Goal: Task Accomplishment & Management: Manage account settings

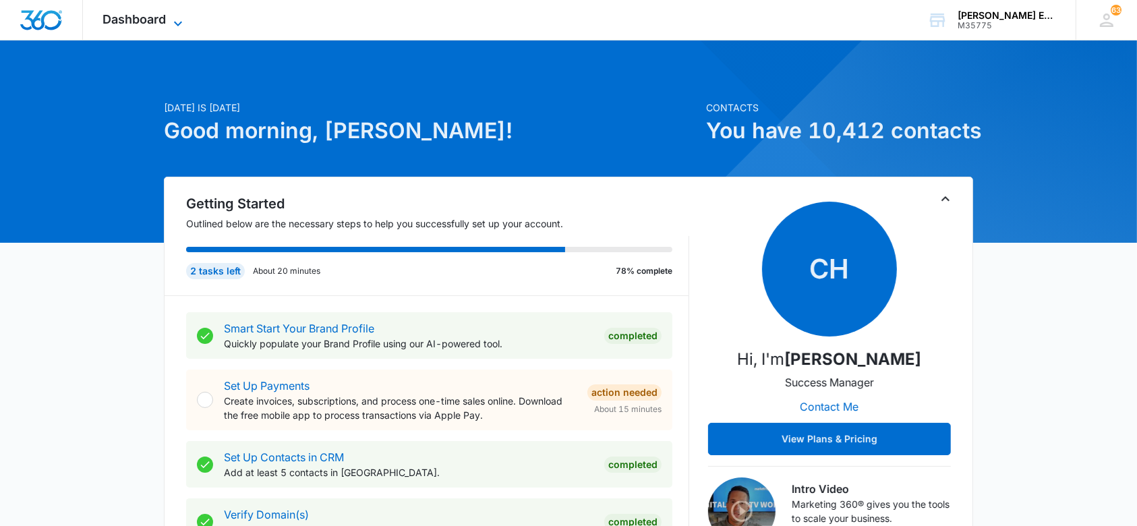
click at [176, 16] on icon at bounding box center [178, 24] width 16 height 16
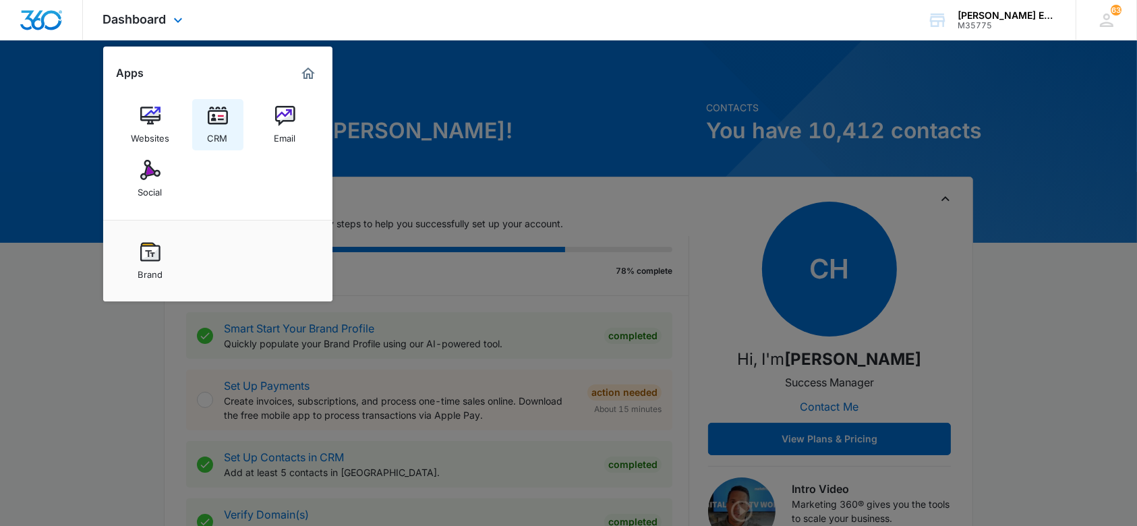
click at [223, 115] on img at bounding box center [218, 116] width 20 height 20
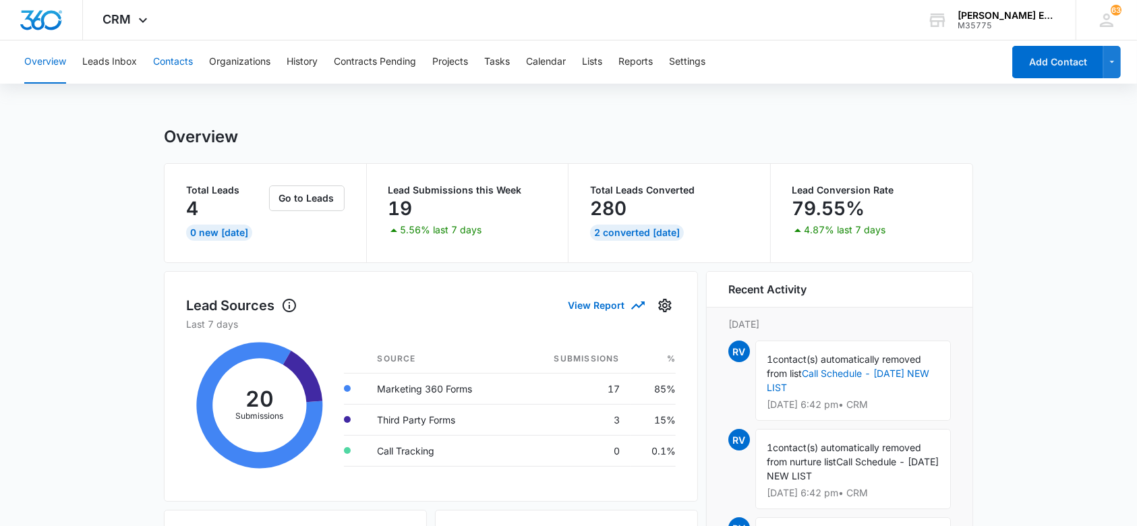
click at [184, 54] on button "Contacts" at bounding box center [173, 61] width 40 height 43
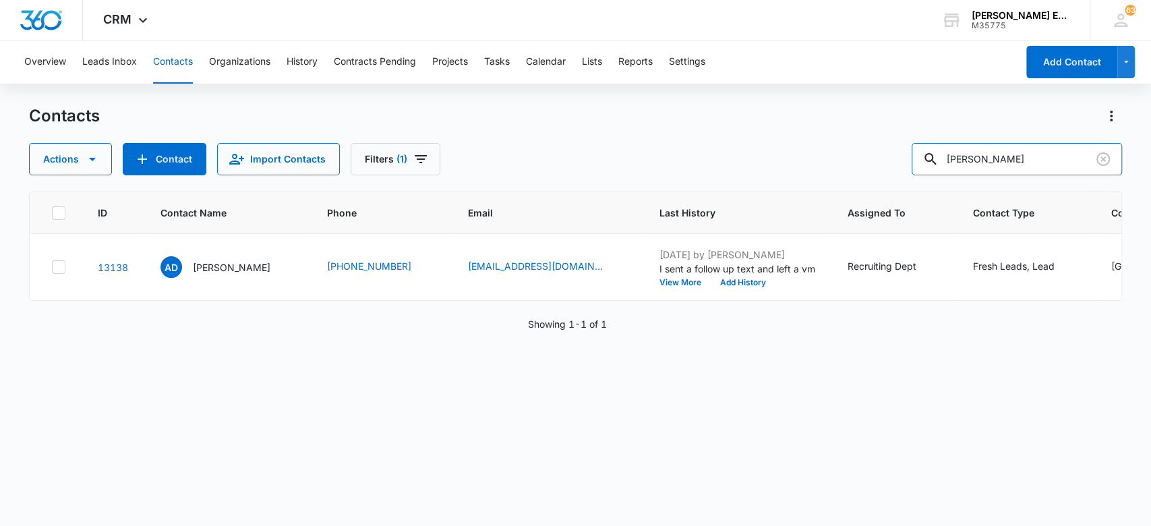
drag, startPoint x: 1003, startPoint y: 157, endPoint x: 806, endPoint y: 147, distance: 197.8
click at [806, 147] on div "Actions Contact Import Contacts Filters (1) [PERSON_NAME]" at bounding box center [575, 159] width 1093 height 32
type input "ivi"
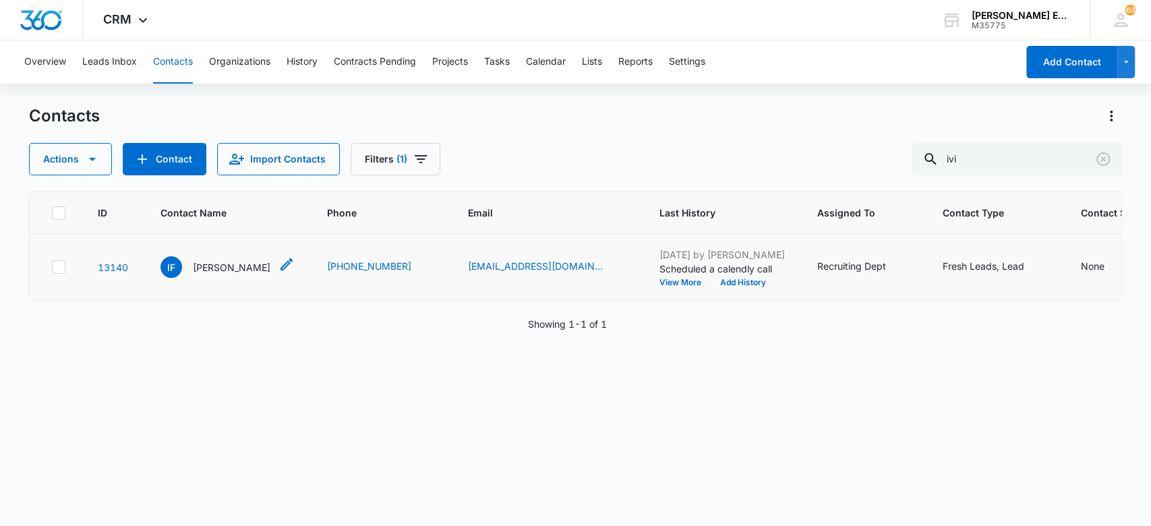
click at [231, 266] on p "[PERSON_NAME]" at bounding box center [232, 267] width 78 height 14
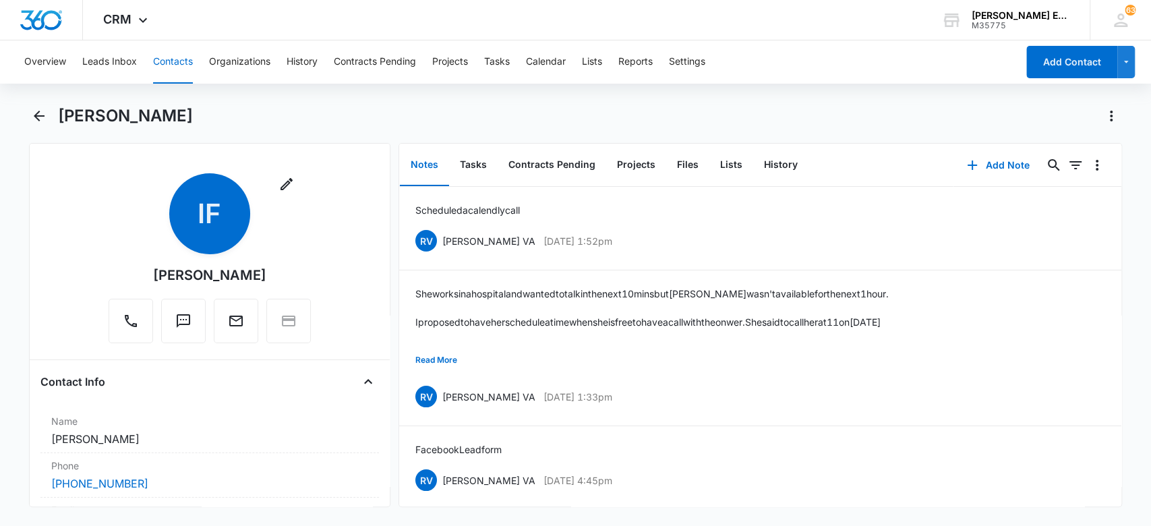
click at [176, 56] on button "Contacts" at bounding box center [173, 61] width 40 height 43
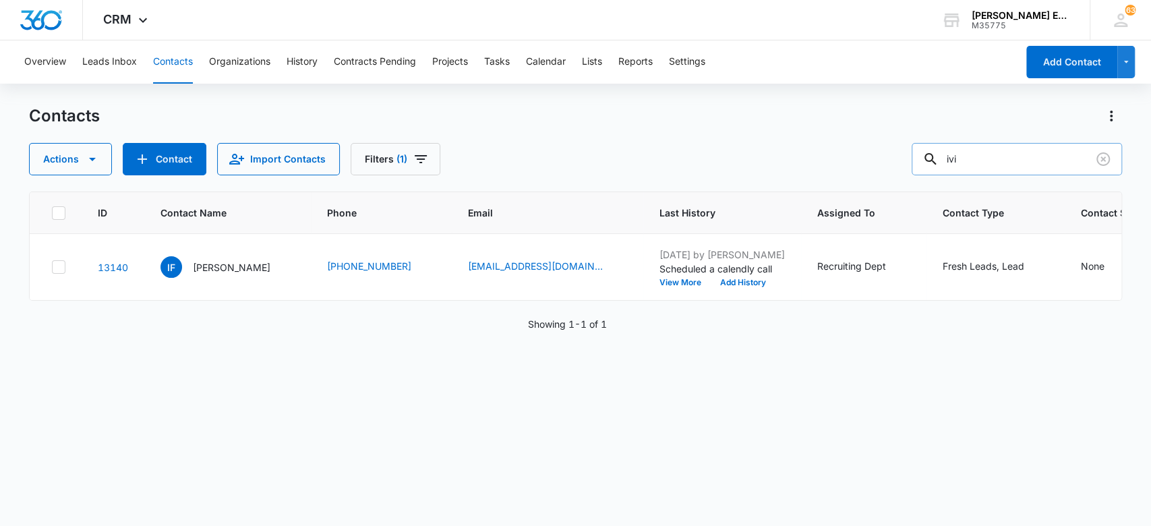
drag, startPoint x: 984, startPoint y: 161, endPoint x: 932, endPoint y: 157, distance: 52.1
click at [932, 157] on div "ivi" at bounding box center [1016, 159] width 210 height 32
type input "deneria"
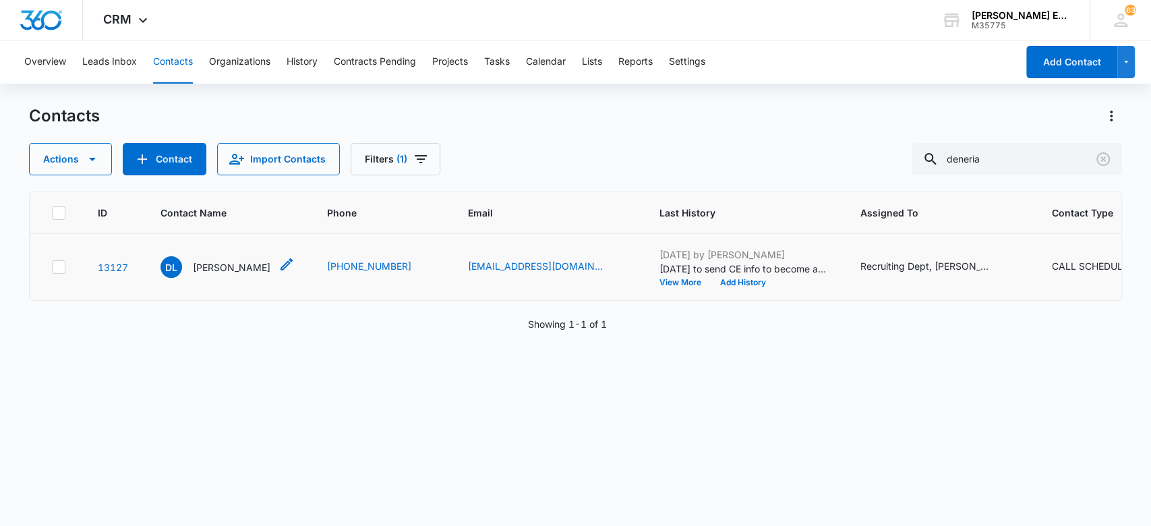
click at [242, 265] on p "[PERSON_NAME]" at bounding box center [232, 267] width 78 height 14
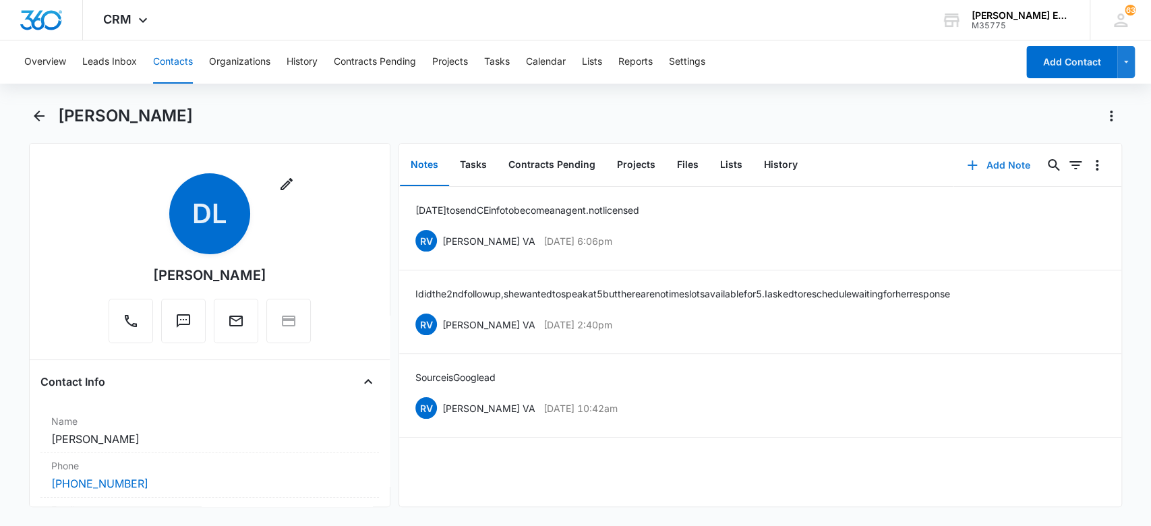
click at [979, 170] on button "Add Note" at bounding box center [998, 165] width 90 height 32
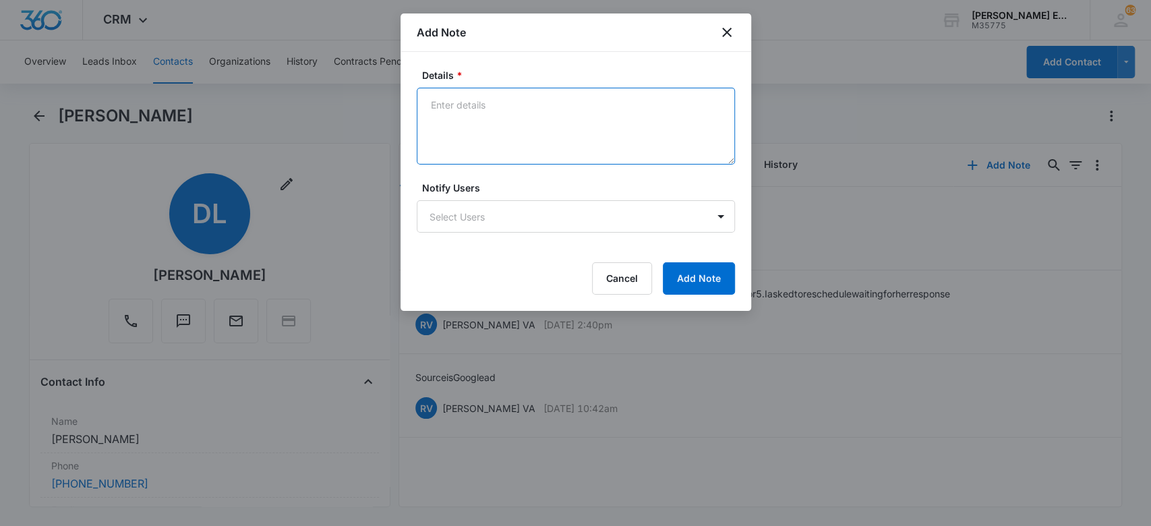
click at [613, 121] on textarea "Details *" at bounding box center [576, 126] width 318 height 77
type textarea "Sent her the CE email"
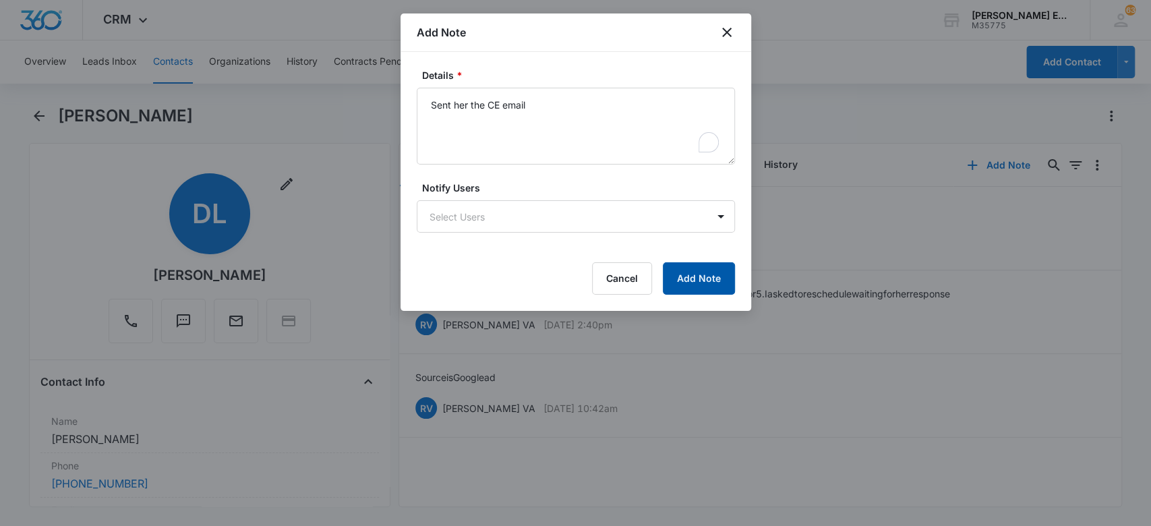
click at [696, 263] on button "Add Note" at bounding box center [699, 278] width 72 height 32
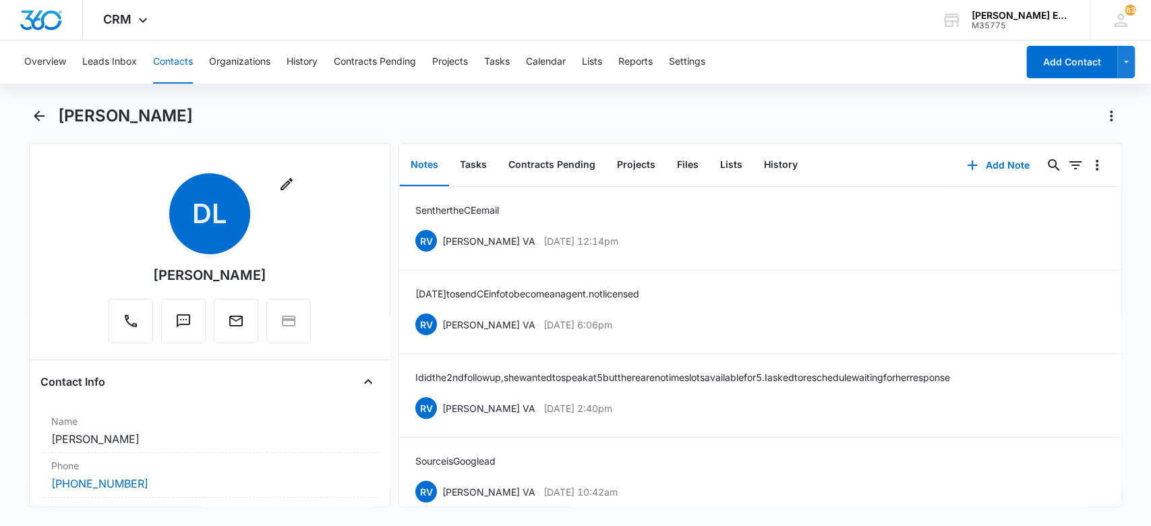
click at [162, 62] on button "Contacts" at bounding box center [173, 61] width 40 height 43
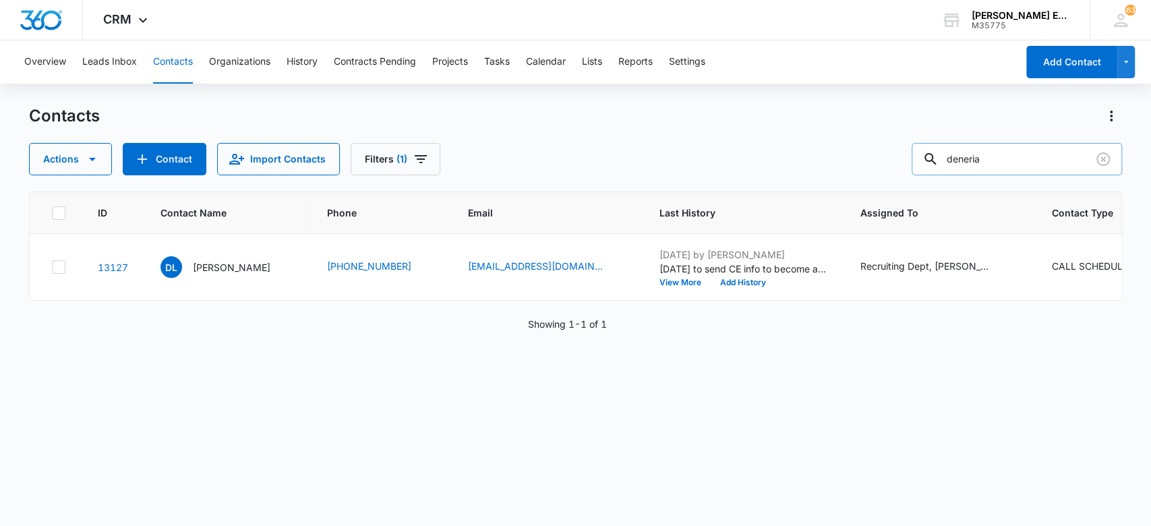
drag, startPoint x: 997, startPoint y: 158, endPoint x: 942, endPoint y: 158, distance: 55.3
click at [943, 158] on div "deneria" at bounding box center [1016, 159] width 210 height 32
type input "ivi"
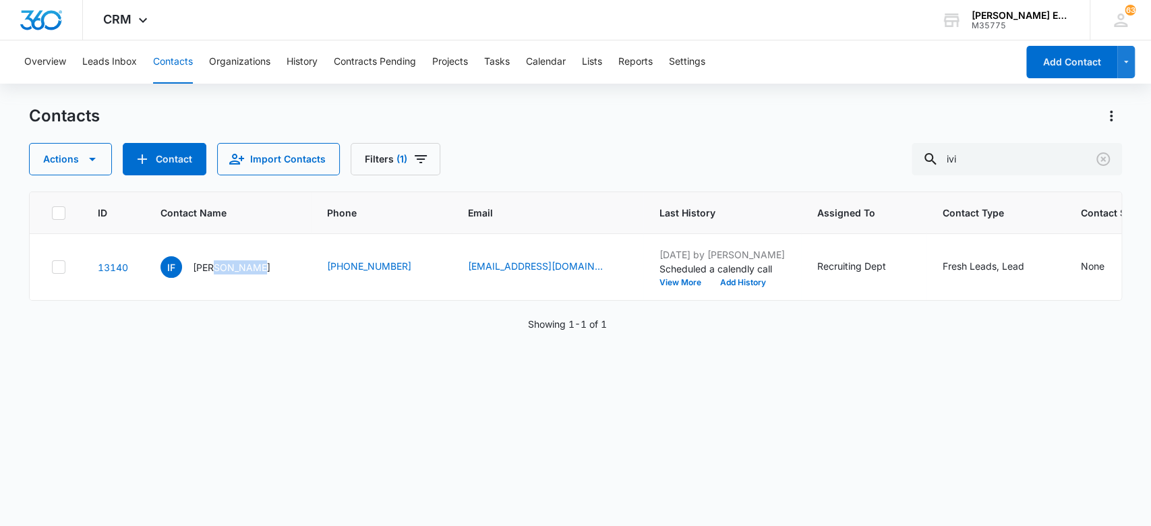
click at [229, 266] on p "[PERSON_NAME]" at bounding box center [232, 267] width 78 height 14
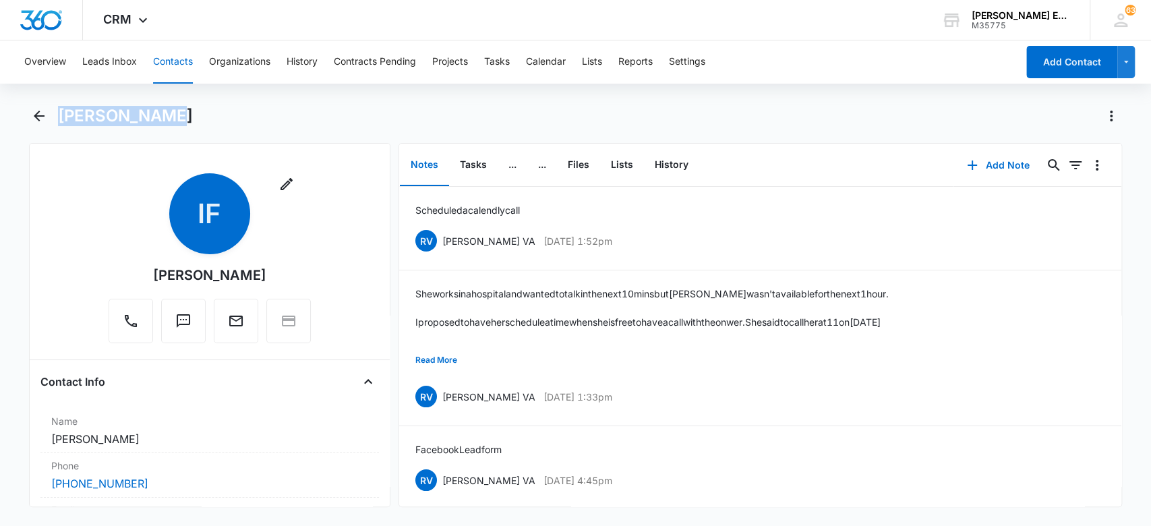
drag, startPoint x: 153, startPoint y: 115, endPoint x: 59, endPoint y: 114, distance: 93.7
click at [59, 114] on div "[PERSON_NAME]" at bounding box center [590, 116] width 1064 height 22
copy h1 "[PERSON_NAME]"
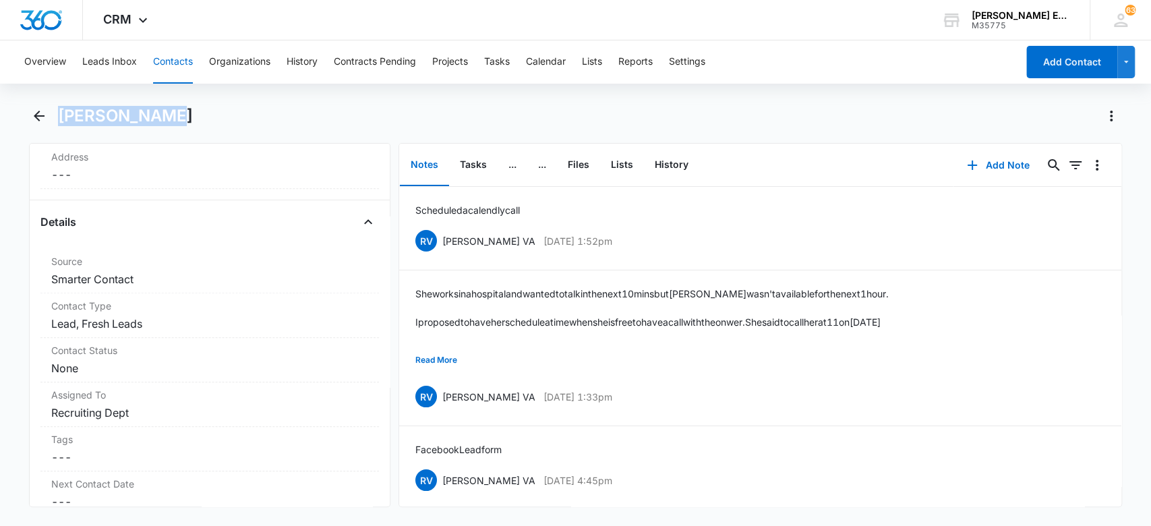
scroll to position [442, 0]
click at [175, 56] on button "Contacts" at bounding box center [173, 61] width 40 height 43
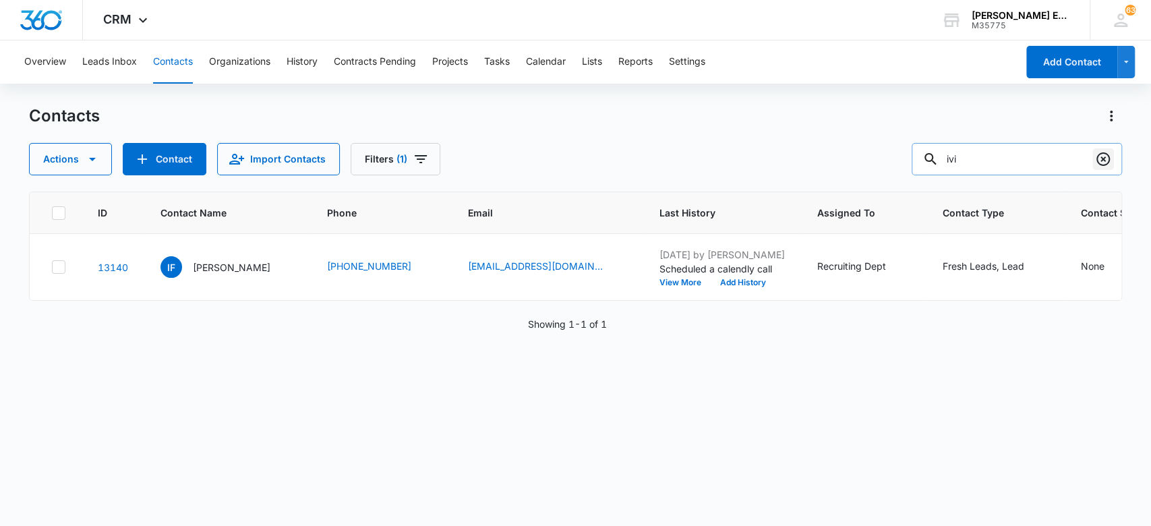
click at [1100, 157] on icon "Clear" at bounding box center [1103, 159] width 16 height 16
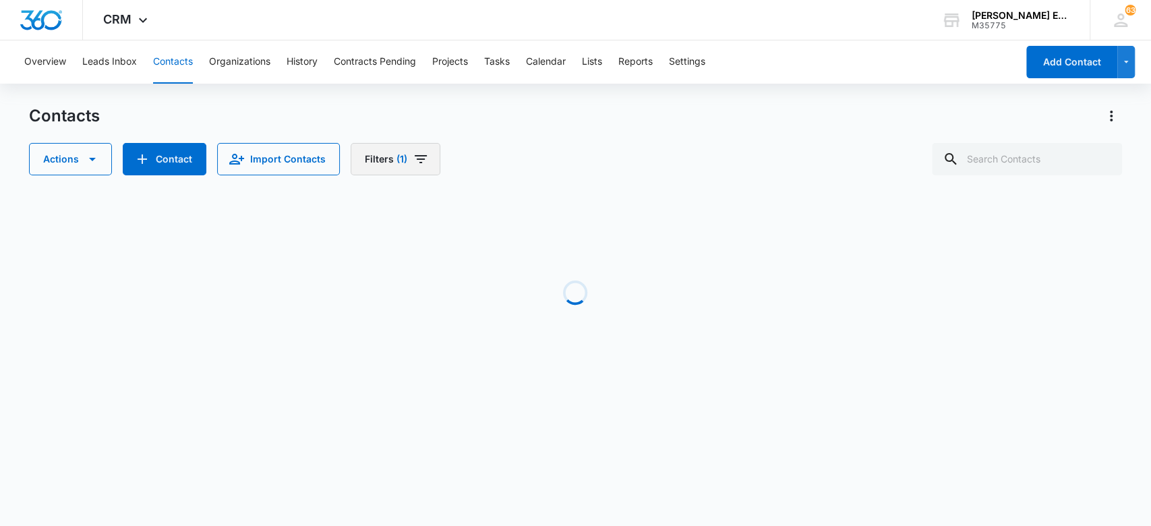
click at [413, 152] on icon "Filters" at bounding box center [421, 159] width 16 height 16
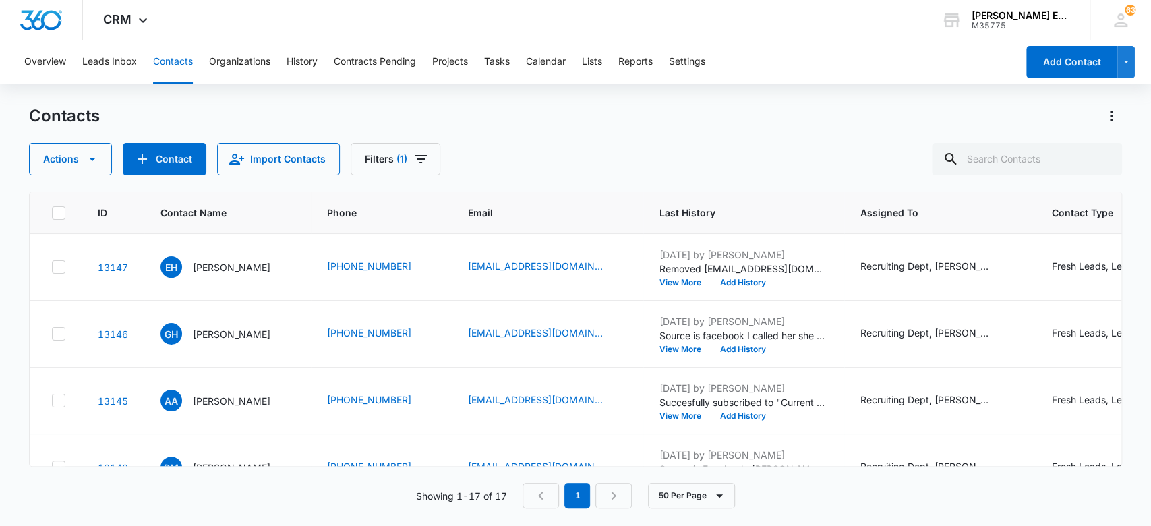
drag, startPoint x: 582, startPoint y: 106, endPoint x: 583, endPoint y: 138, distance: 31.7
click at [582, 109] on div "Contacts" at bounding box center [575, 116] width 1093 height 22
click at [246, 266] on p "[PERSON_NAME]" at bounding box center [232, 267] width 78 height 14
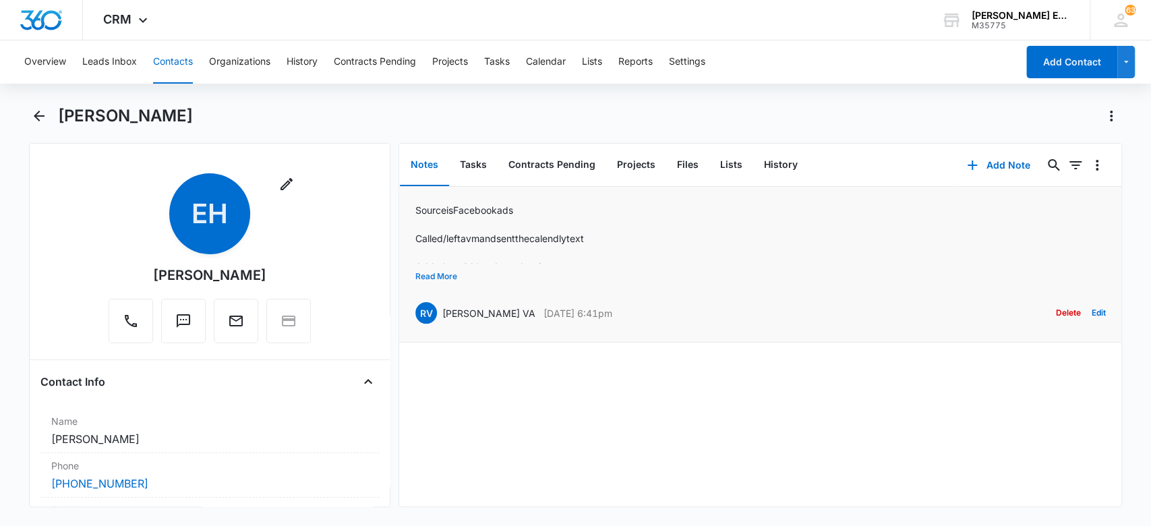
click at [442, 272] on button "Read More" at bounding box center [436, 277] width 42 height 26
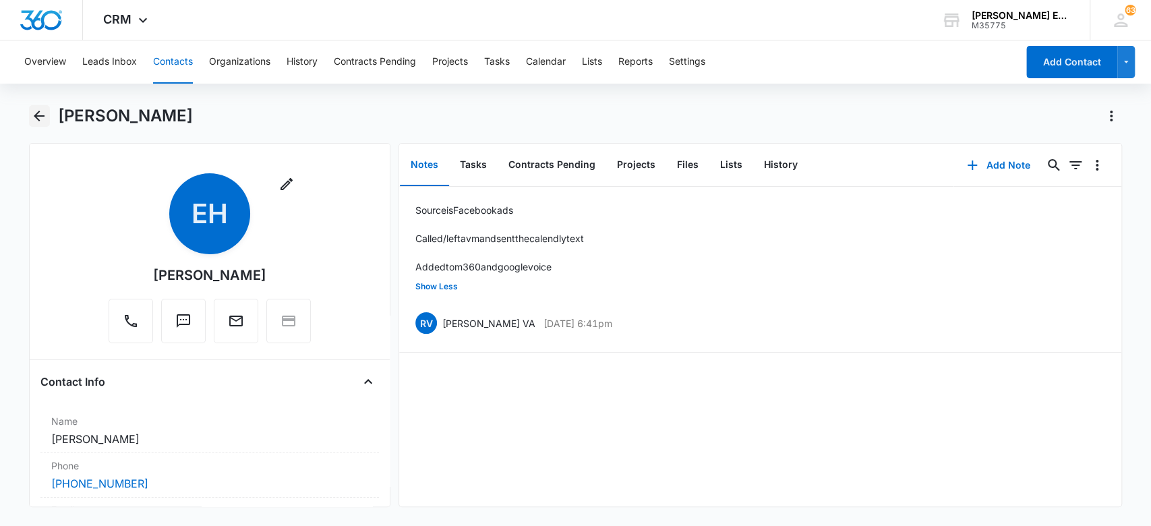
click at [38, 109] on icon "Back" at bounding box center [39, 116] width 16 height 16
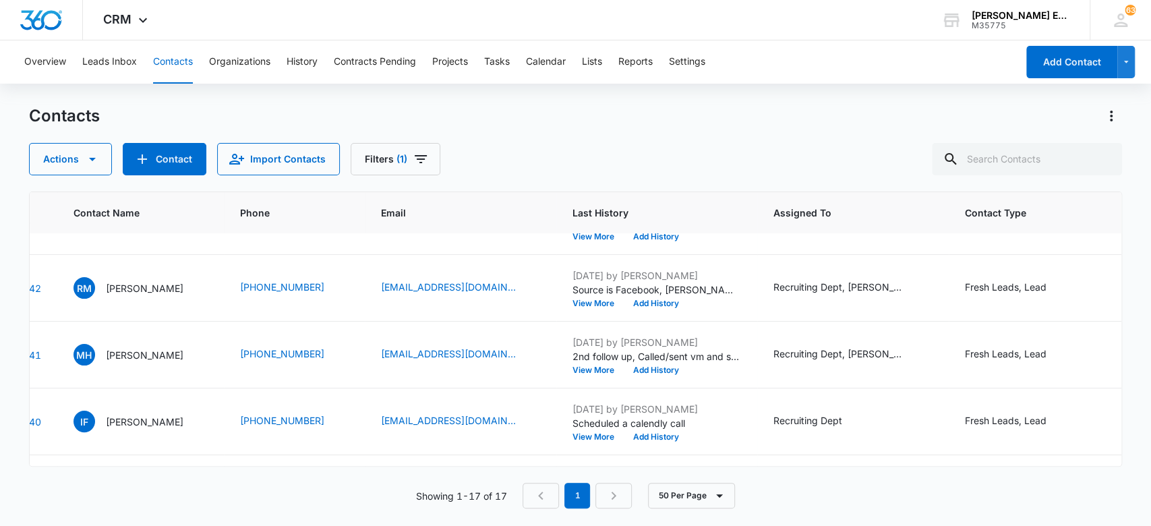
scroll to position [179, 0]
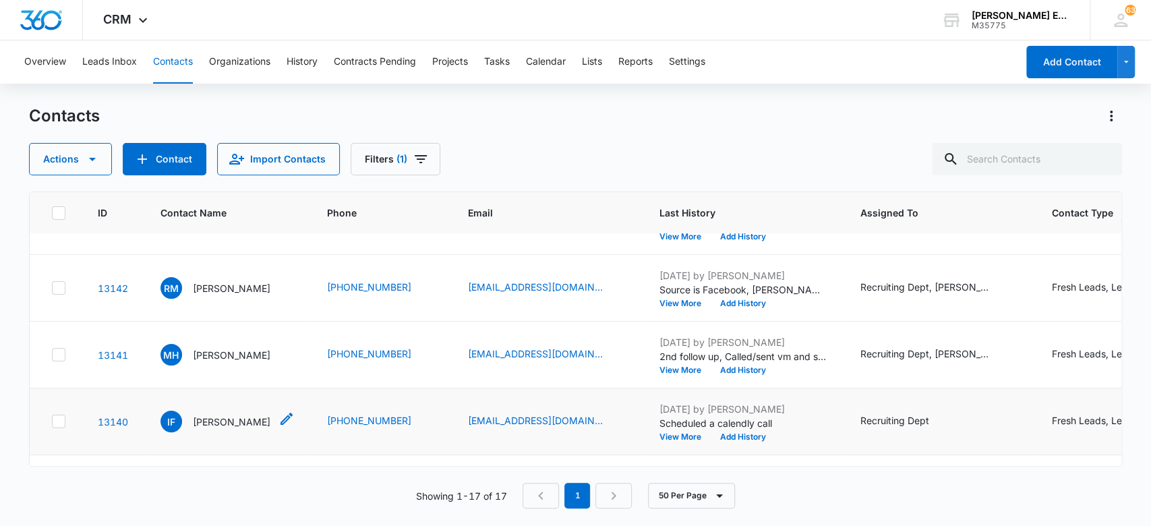
click at [230, 419] on p "[PERSON_NAME]" at bounding box center [232, 422] width 78 height 14
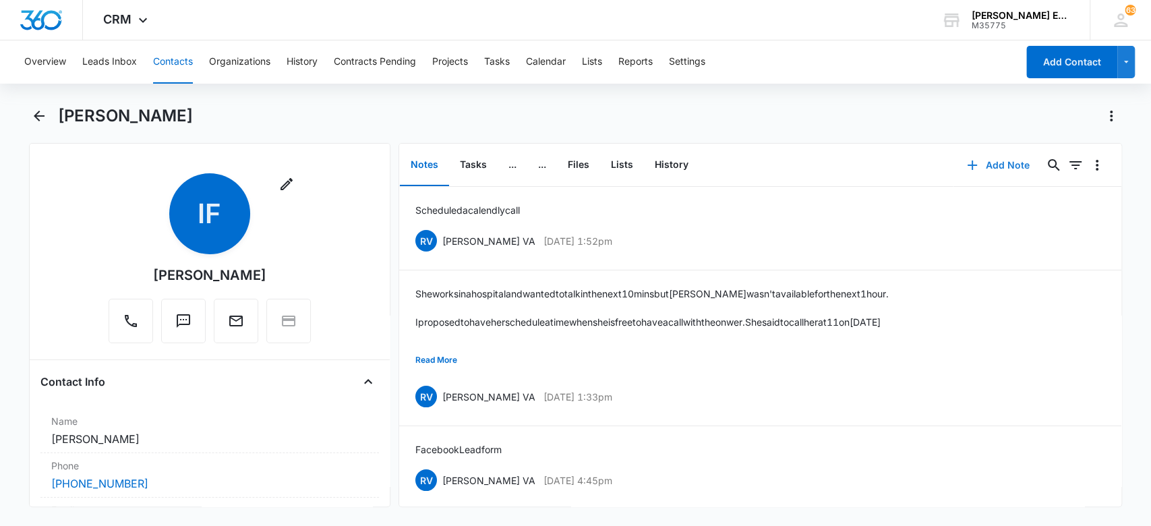
click at [986, 156] on button "Add Note" at bounding box center [998, 165] width 90 height 32
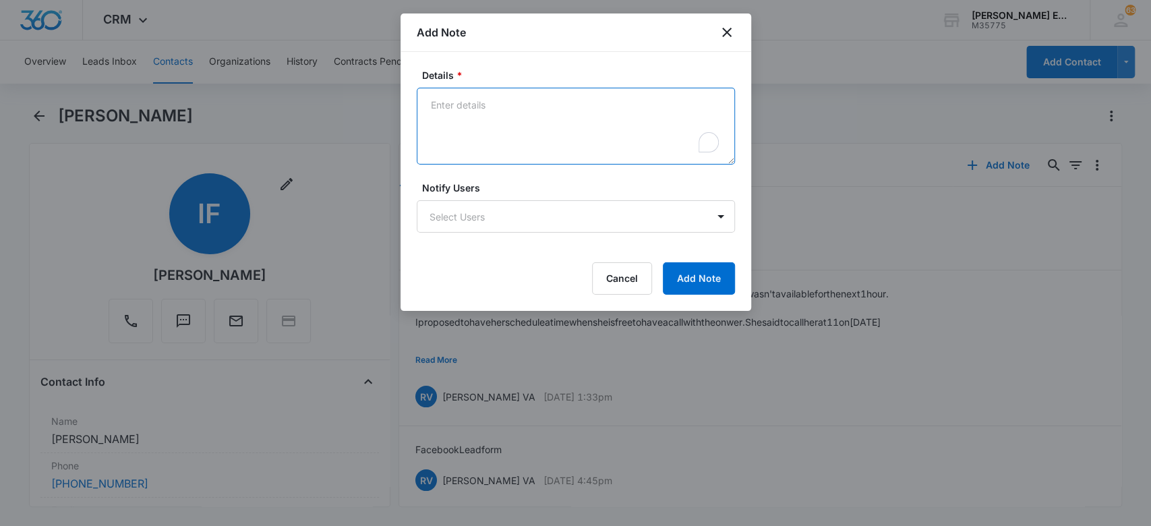
click at [584, 138] on textarea "Details *" at bounding box center [576, 126] width 318 height 77
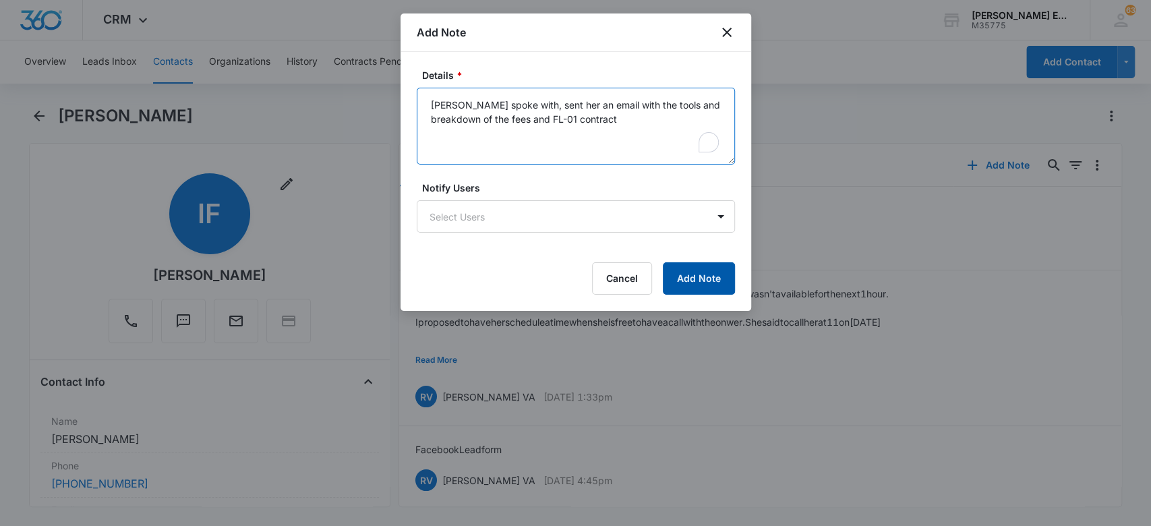
type textarea "[PERSON_NAME] spoke with, sent her an email with the tools and breakdown of the…"
click at [706, 274] on button "Add Note" at bounding box center [699, 278] width 72 height 32
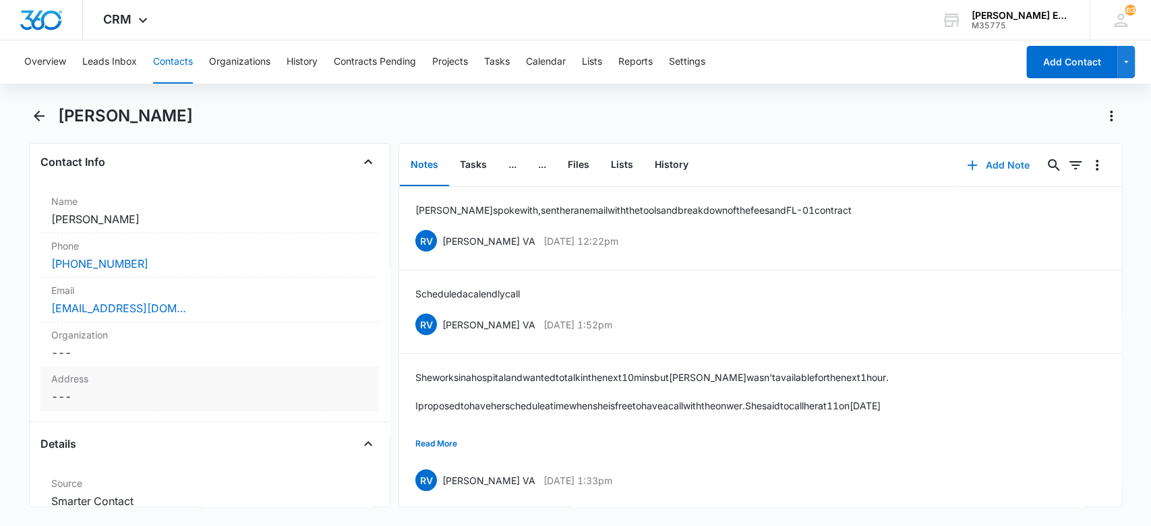
scroll to position [270, 0]
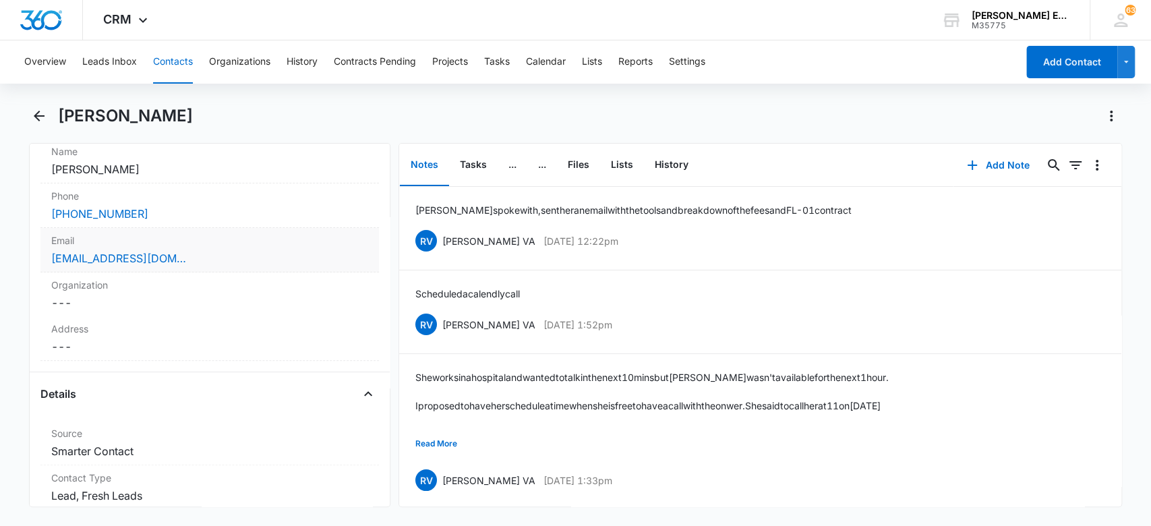
click at [213, 258] on div "[EMAIL_ADDRESS][DOMAIN_NAME]" at bounding box center [210, 258] width 318 height 16
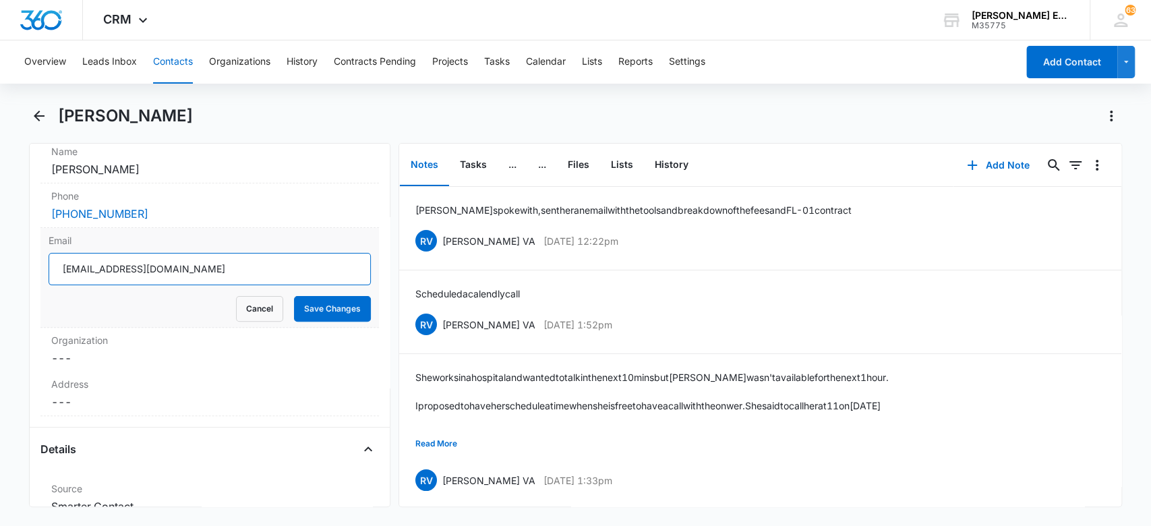
drag, startPoint x: 187, startPoint y: 273, endPoint x: 55, endPoint y: 267, distance: 131.6
click at [55, 267] on input "[EMAIL_ADDRESS][DOMAIN_NAME]" at bounding box center [210, 269] width 323 height 32
click at [193, 61] on div "Overview Leads Inbox Contacts Organizations History Contracts Pending Projects …" at bounding box center [516, 61] width 1000 height 43
click at [177, 67] on button "Contacts" at bounding box center [173, 61] width 40 height 43
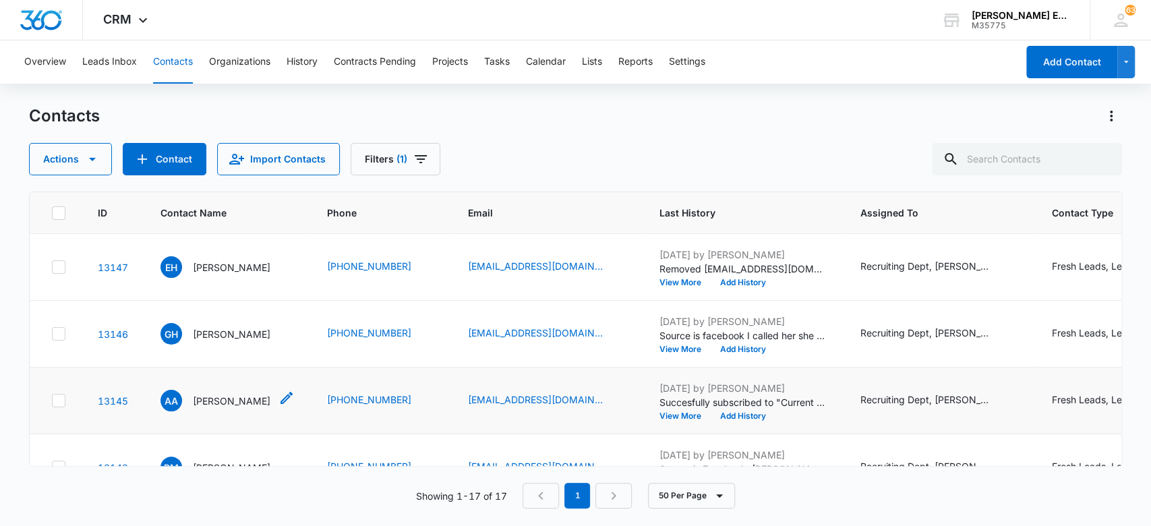
click at [269, 399] on p "[PERSON_NAME]" at bounding box center [232, 401] width 78 height 14
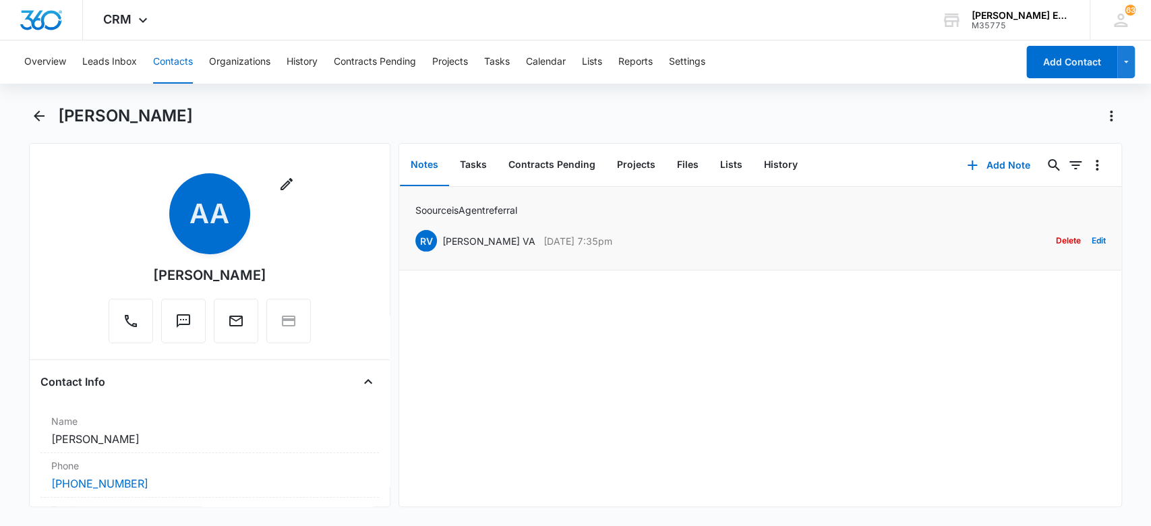
click at [485, 213] on p "Soource is Agent referral" at bounding box center [466, 210] width 102 height 14
click at [44, 116] on icon "Back" at bounding box center [39, 116] width 16 height 16
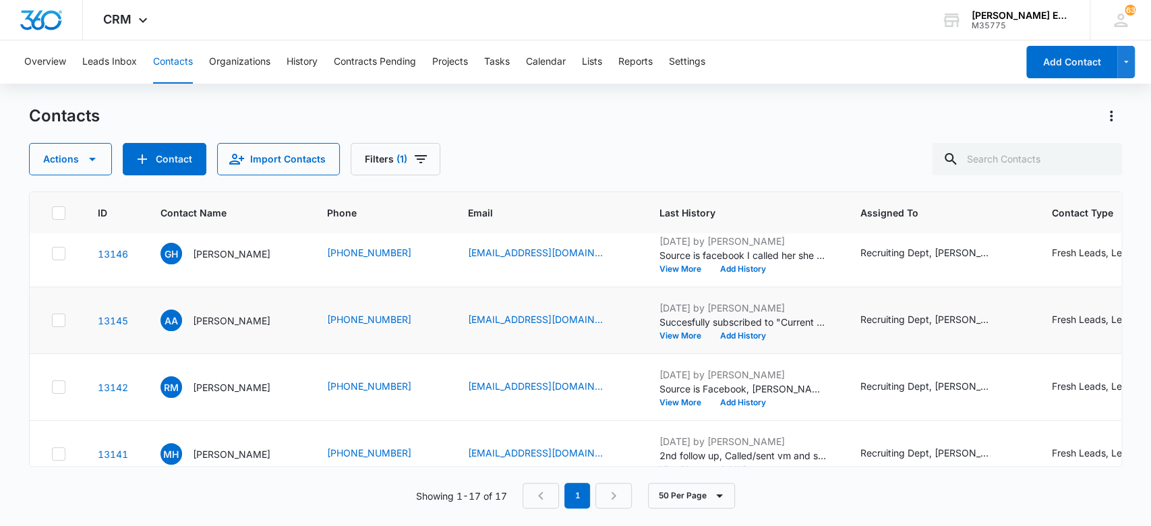
scroll to position [82, 0]
click at [235, 380] on p "[PERSON_NAME]" at bounding box center [232, 386] width 78 height 14
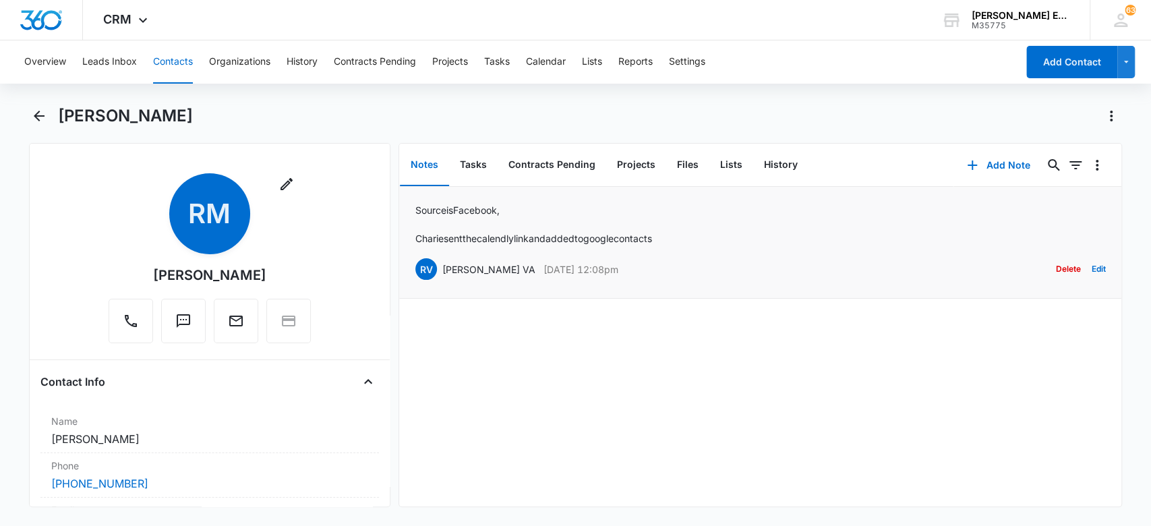
click at [539, 238] on p "[PERSON_NAME] sent the calendly link and added to google contacts" at bounding box center [533, 238] width 237 height 14
click at [51, 113] on div "[PERSON_NAME]" at bounding box center [575, 124] width 1093 height 38
click at [36, 112] on icon "Back" at bounding box center [39, 116] width 16 height 16
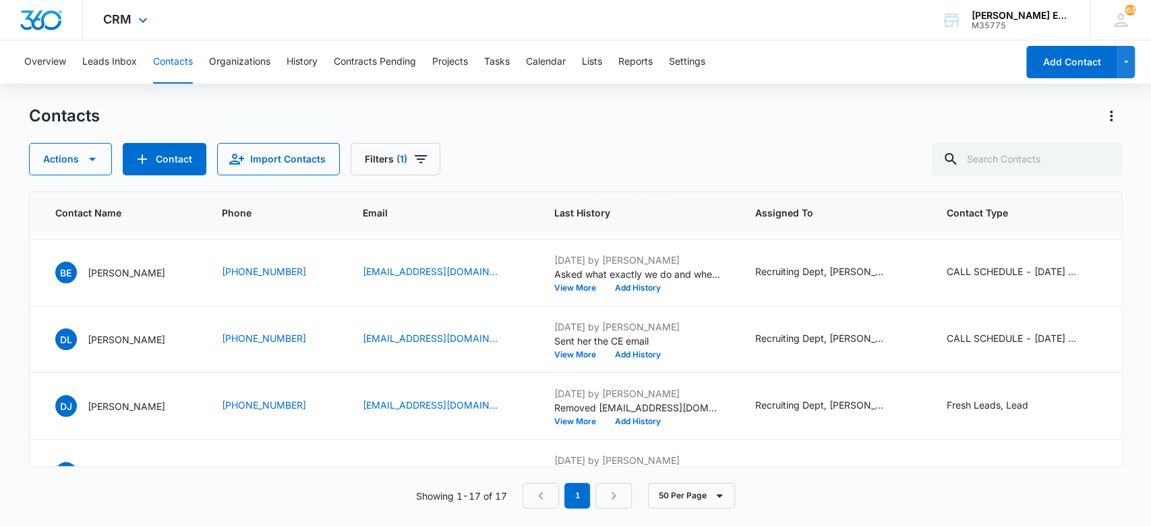
scroll to position [797, 105]
click at [144, 267] on p "[PERSON_NAME]" at bounding box center [127, 271] width 78 height 14
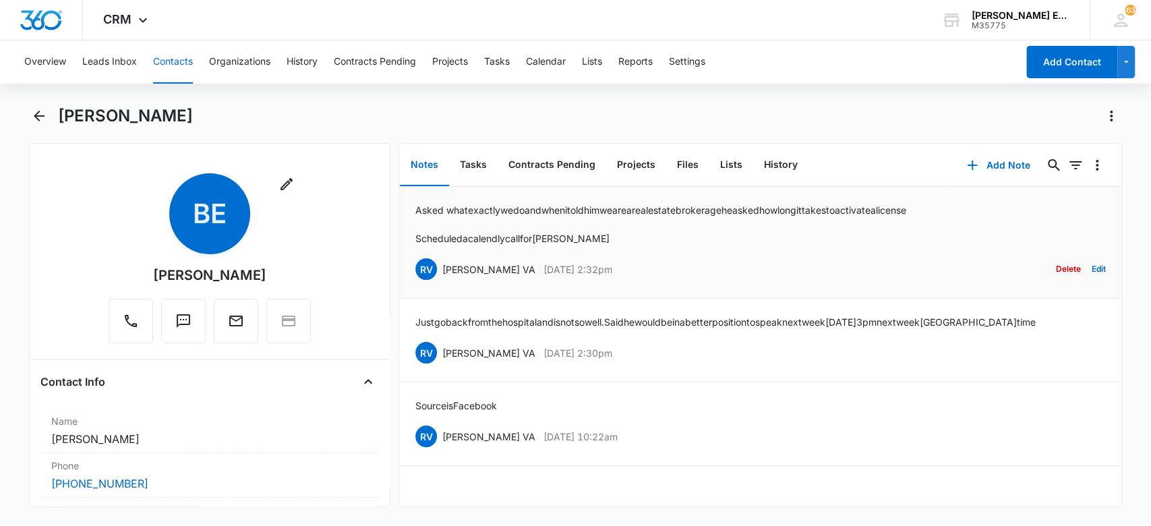
click at [669, 210] on p "Asked what exactly we do and when i told him we are a real estate brokerage he …" at bounding box center [660, 210] width 491 height 14
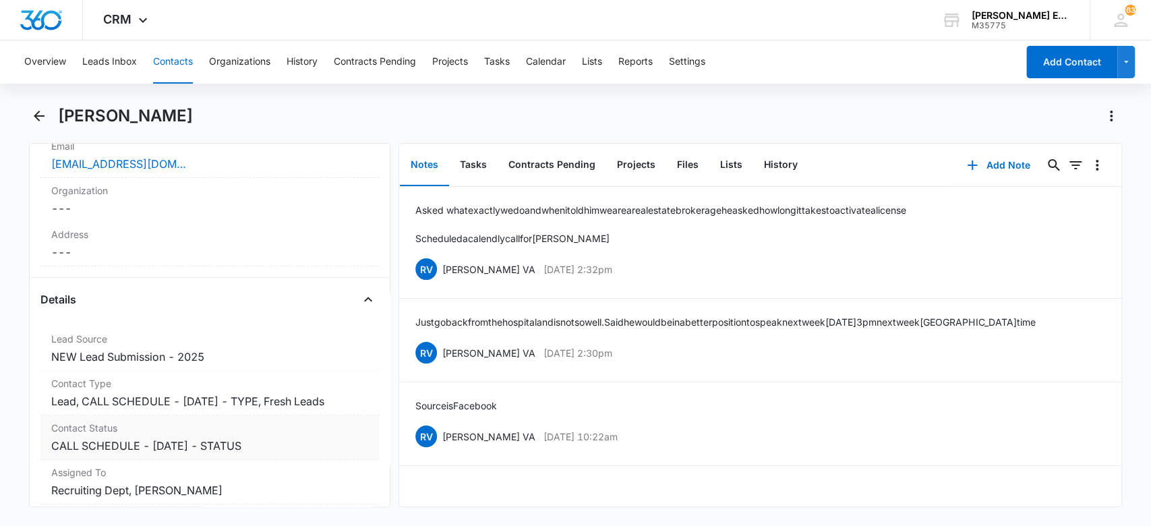
scroll to position [197, 0]
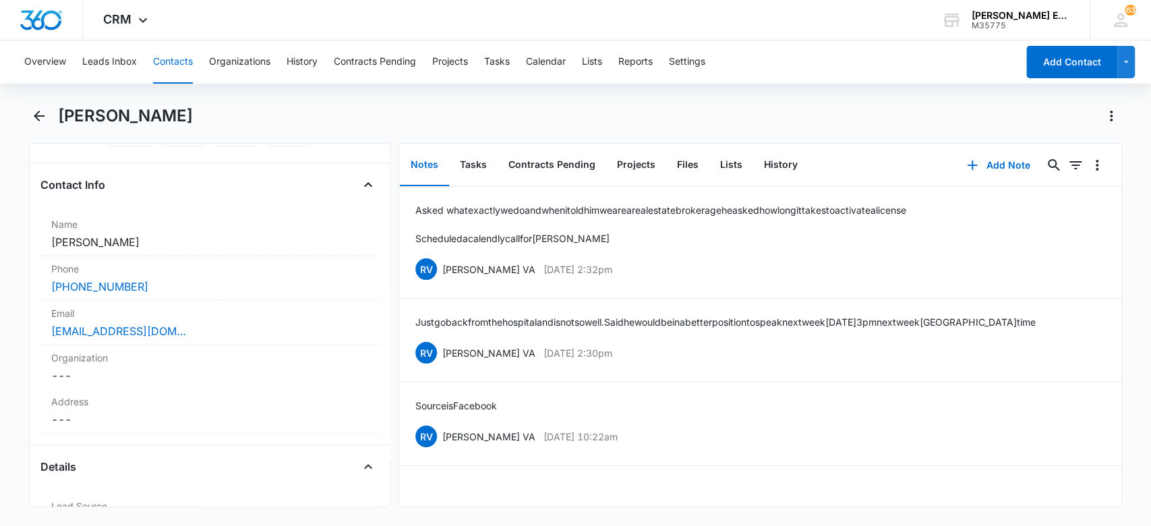
drag, startPoint x: 189, startPoint y: 116, endPoint x: 55, endPoint y: 113, distance: 134.2
click at [55, 113] on div "[PERSON_NAME]" at bounding box center [575, 124] width 1093 height 38
copy h1 "[PERSON_NAME]"
drag, startPoint x: 197, startPoint y: 334, endPoint x: 48, endPoint y: 332, distance: 149.0
click at [48, 332] on div "Email Cancel Save Changes [EMAIL_ADDRESS][DOMAIN_NAME]" at bounding box center [209, 323] width 339 height 44
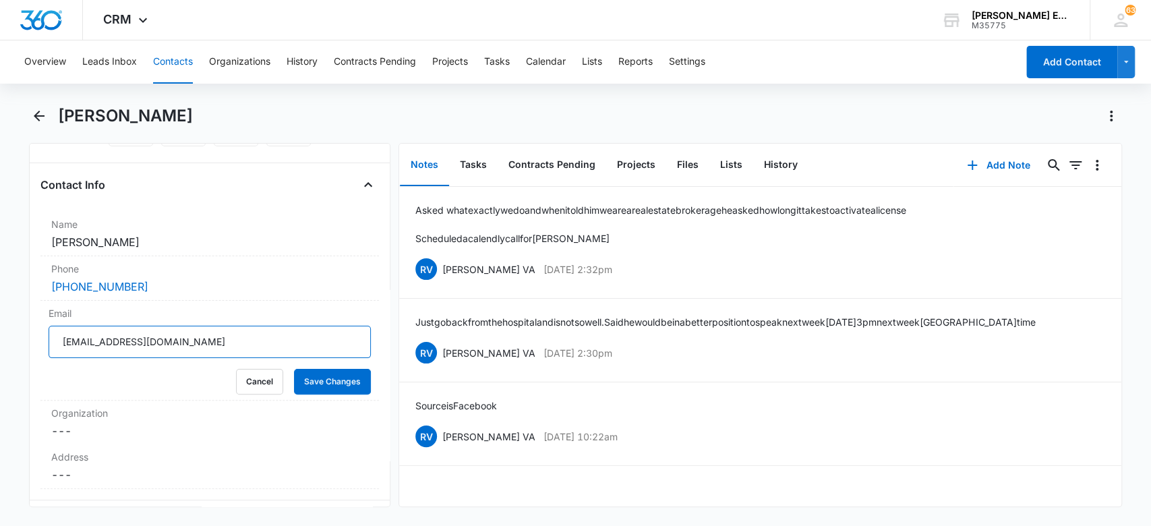
drag, startPoint x: 238, startPoint y: 340, endPoint x: 34, endPoint y: 305, distance: 206.7
click at [34, 305] on div "Remove BE [PERSON_NAME] Contact Info Name Cancel Save Changes [PERSON_NAME] Pho…" at bounding box center [210, 325] width 362 height 364
drag, startPoint x: 152, startPoint y: 286, endPoint x: 0, endPoint y: 283, distance: 151.7
click at [0, 283] on main "[PERSON_NAME] Remove BE [PERSON_NAME] Contact Info Name Cancel Save Changes [PE…" at bounding box center [575, 314] width 1151 height 418
copy link "[PHONE_NUMBER]"
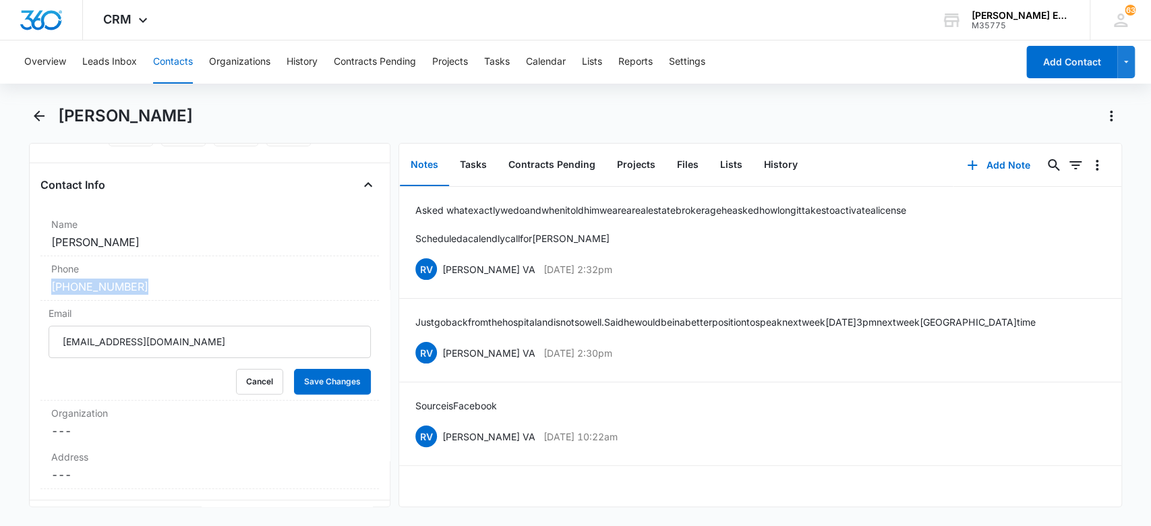
drag, startPoint x: 183, startPoint y: 118, endPoint x: 55, endPoint y: 111, distance: 128.9
click at [55, 111] on div "[PERSON_NAME]" at bounding box center [575, 124] width 1093 height 38
copy h1 "[PERSON_NAME]"
click at [162, 58] on button "Contacts" at bounding box center [173, 61] width 40 height 43
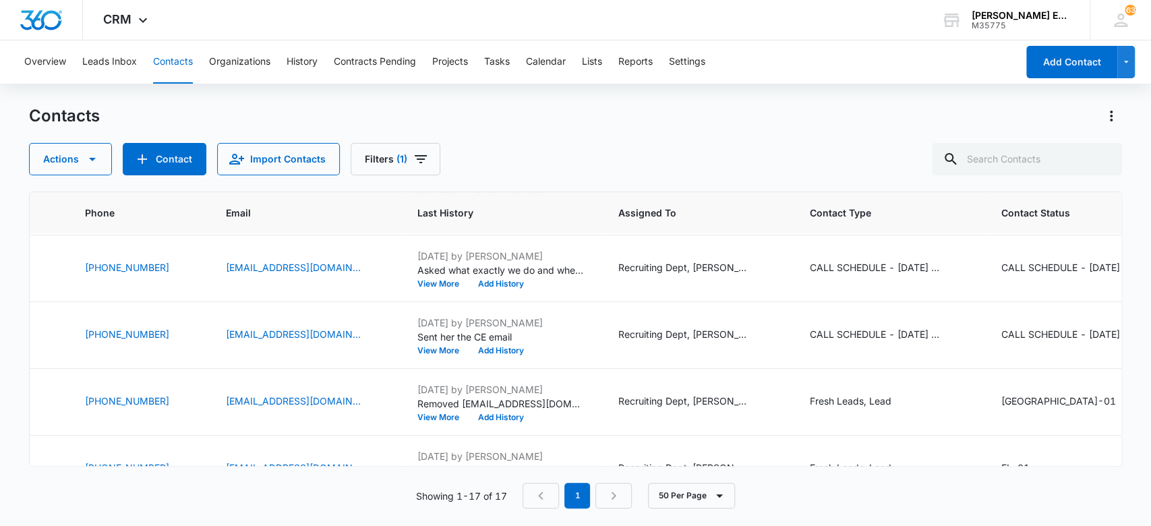
scroll to position [799, 239]
click at [866, 341] on div "CALL SCHEDULE - [DATE] - TYPE, Fresh Leads, Lead" at bounding box center [879, 335] width 135 height 16
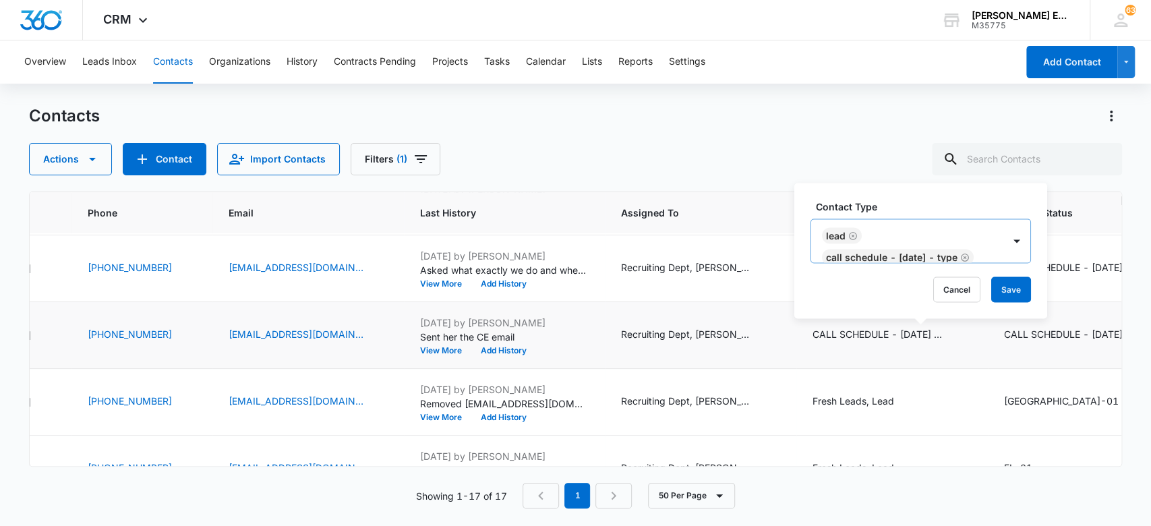
click at [961, 258] on icon "Remove CALL SCHEDULE - DEC 2024 - TYPE" at bounding box center [965, 257] width 8 height 8
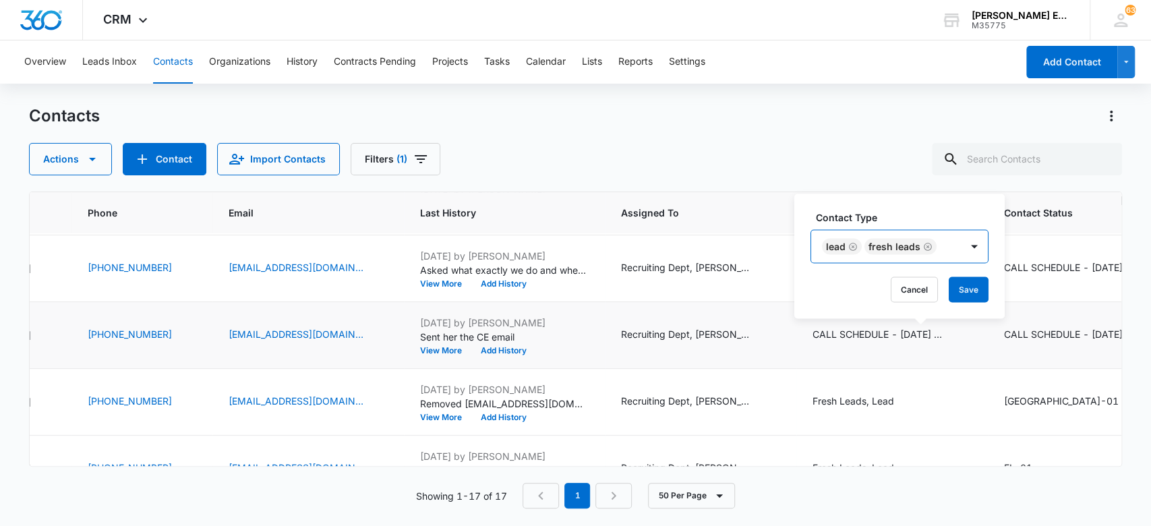
scroll to position [0, 0]
click at [928, 245] on icon "Remove Fresh Leads" at bounding box center [927, 246] width 9 height 10
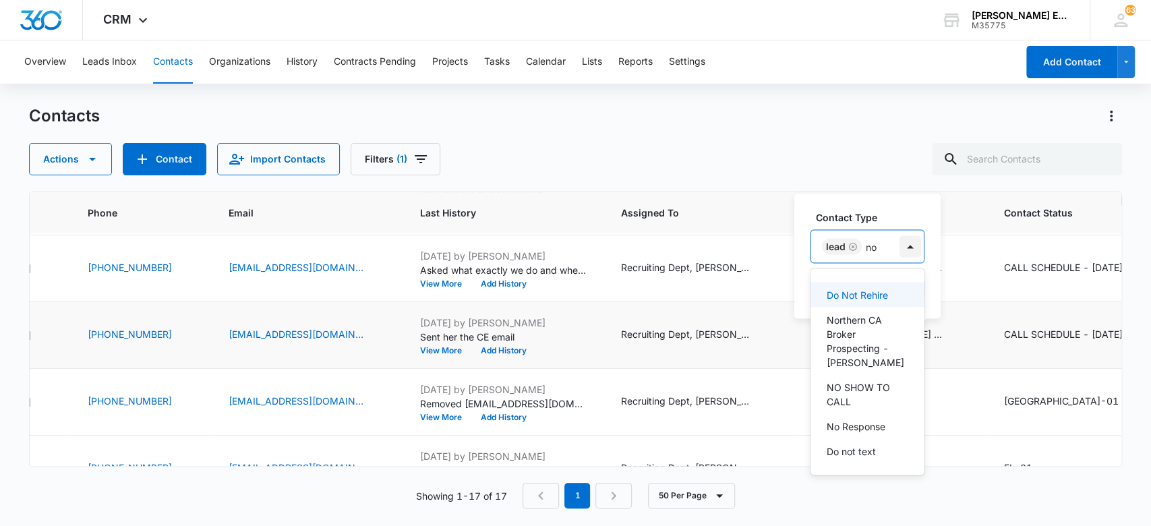
type input "n"
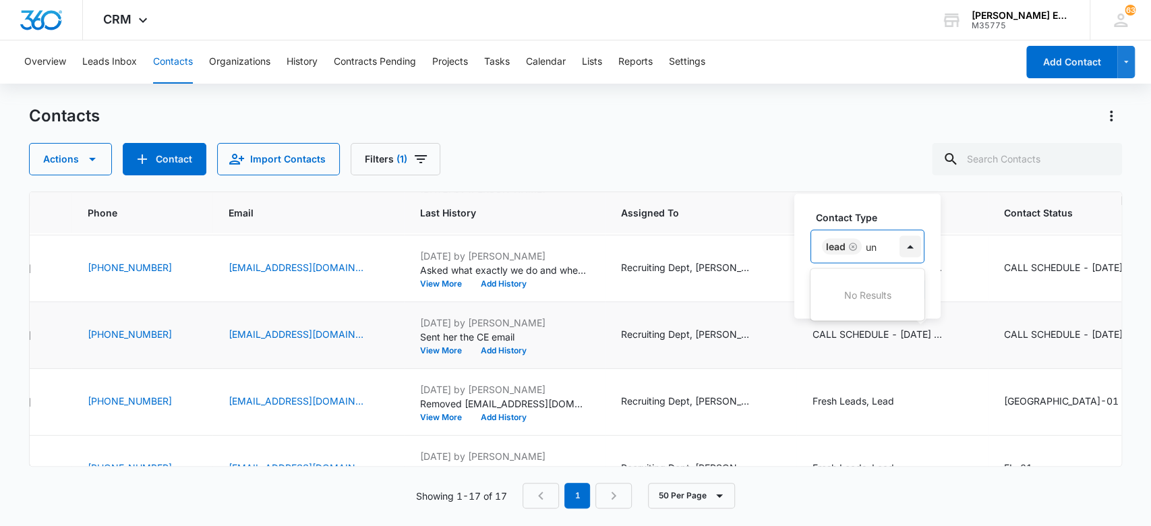
type input "u"
type input "n"
type input "u"
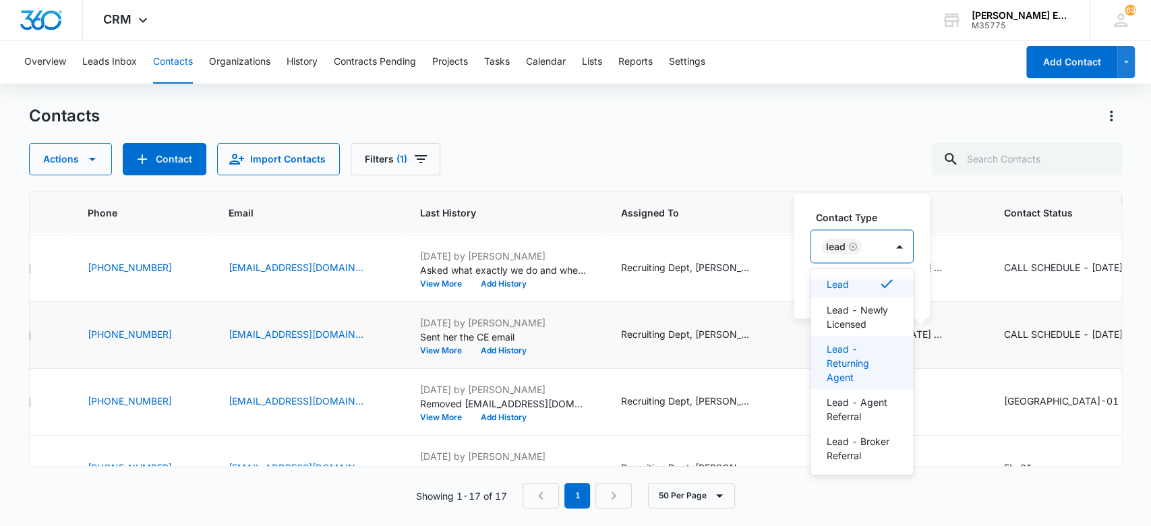
scroll to position [55, 0]
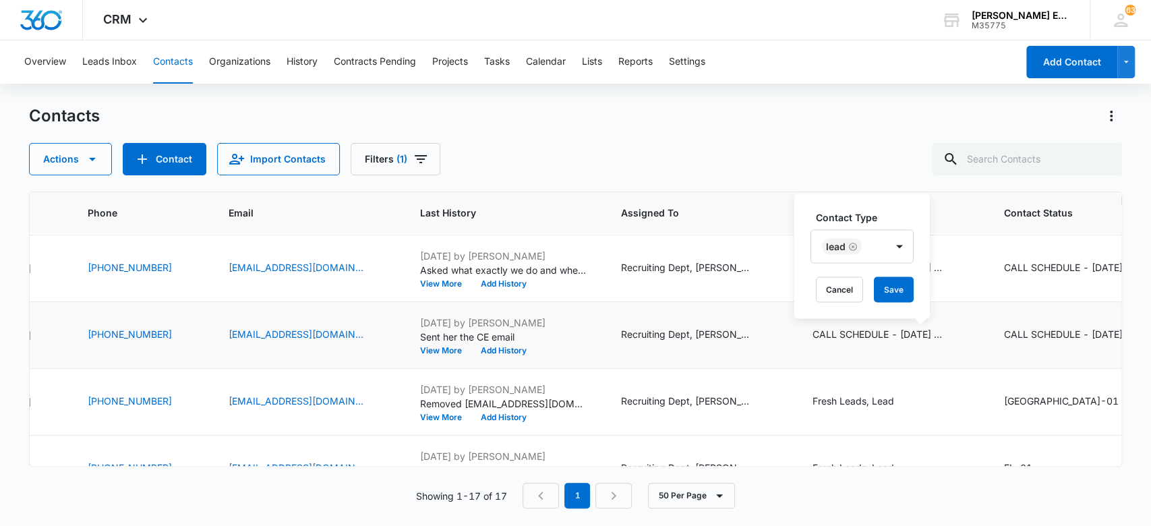
click at [899, 220] on label "Contact Type" at bounding box center [867, 217] width 103 height 14
click at [900, 286] on button "Save" at bounding box center [894, 289] width 40 height 26
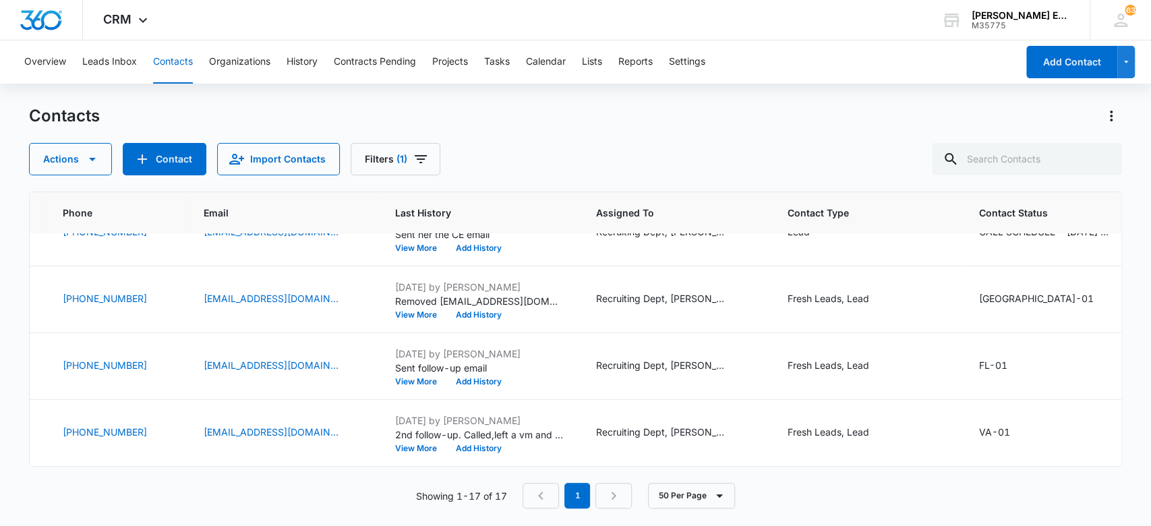
scroll to position [913, 266]
click at [834, 358] on div "Fresh Leads, Lead" at bounding box center [827, 365] width 82 height 14
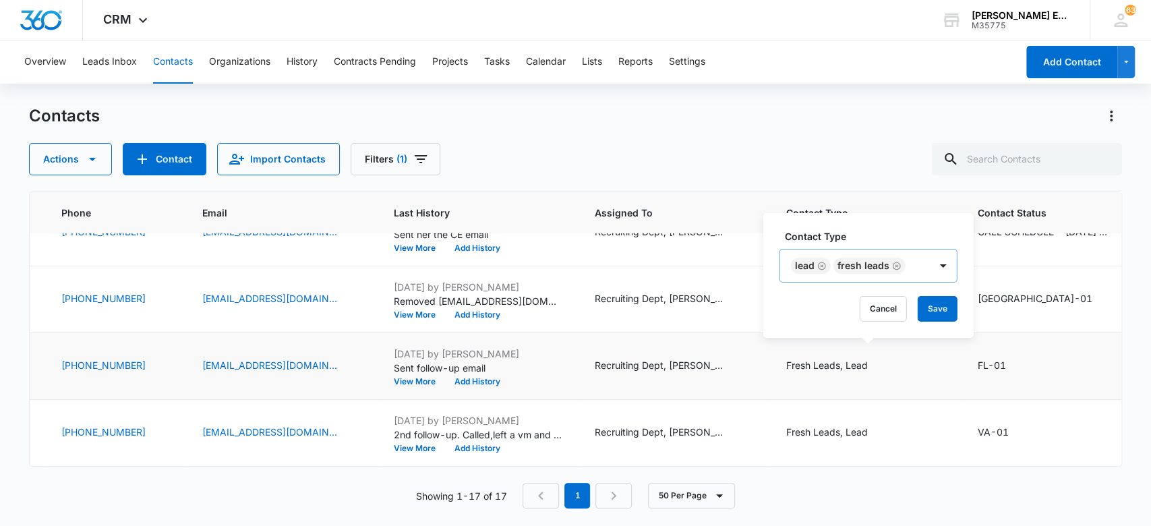
click at [895, 267] on icon "Remove Fresh Leads" at bounding box center [897, 266] width 8 height 8
click at [864, 299] on button "Save" at bounding box center [863, 309] width 40 height 26
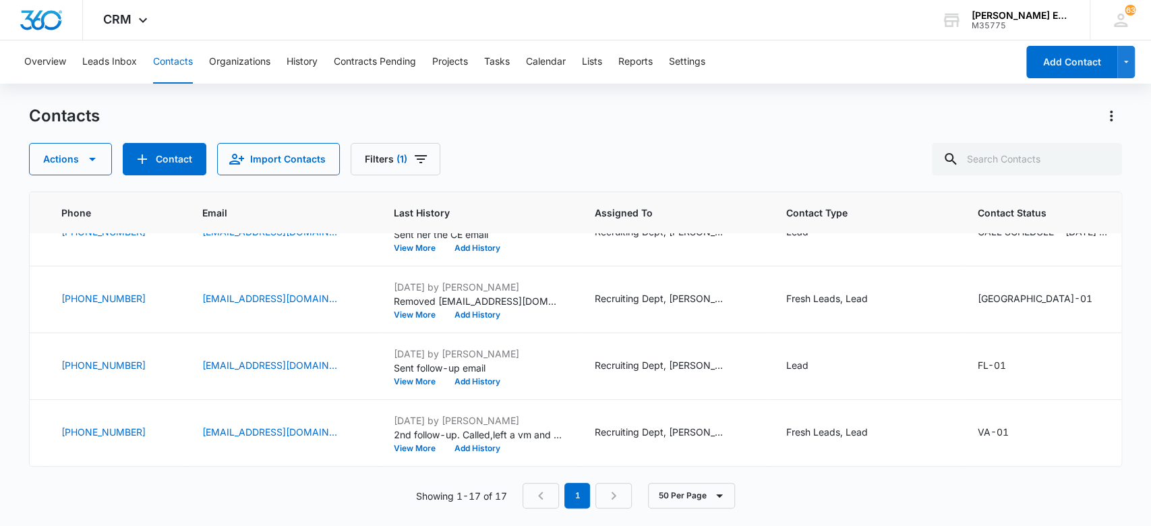
scroll to position [913, 50]
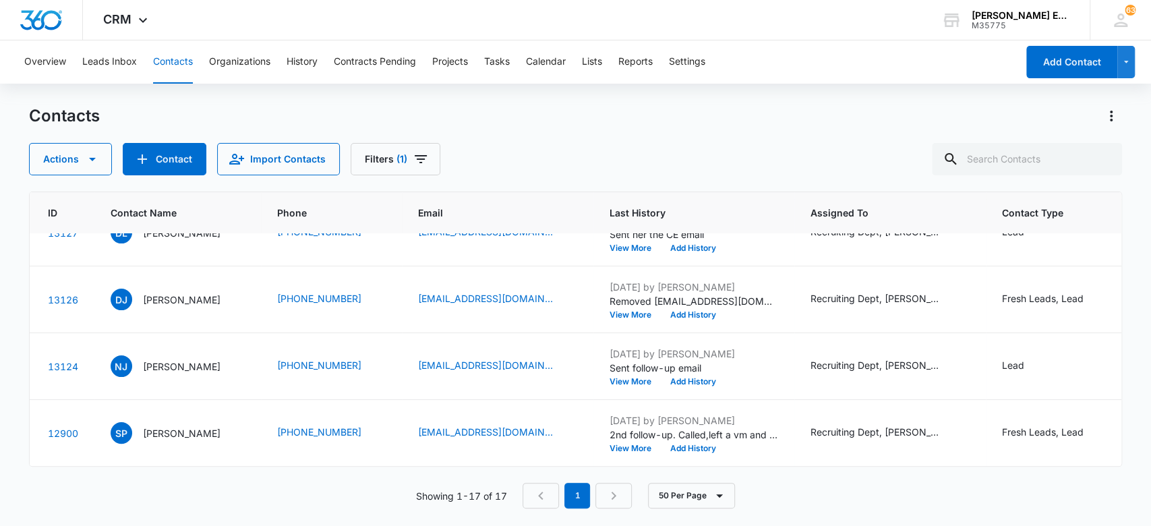
click at [173, 58] on button "Contacts" at bounding box center [173, 61] width 40 height 43
click at [1037, 156] on input "text" at bounding box center [1027, 159] width 190 height 32
type input "[PERSON_NAME]"
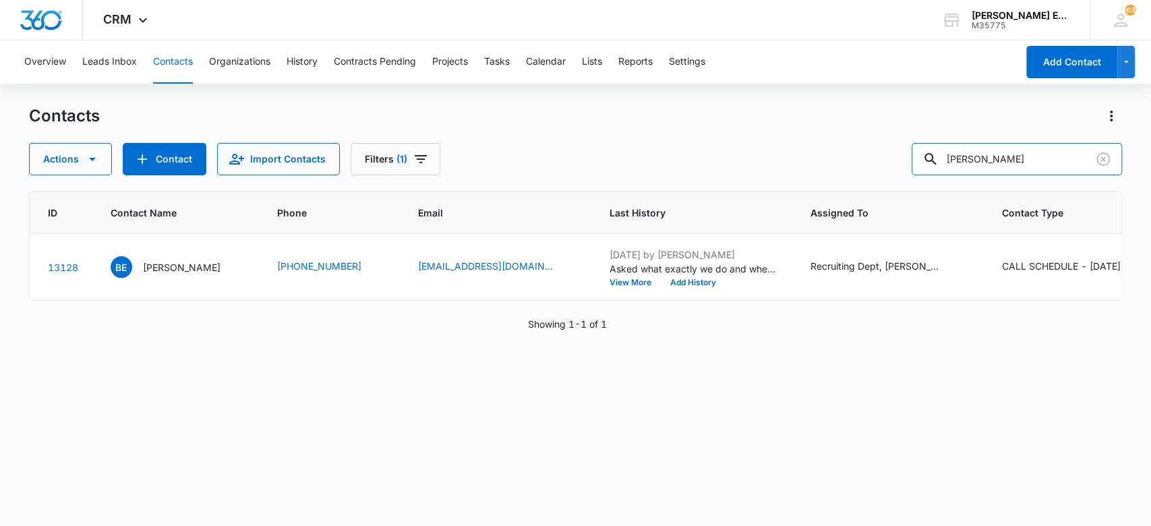
scroll to position [0, 50]
click at [160, 265] on p "[PERSON_NAME]" at bounding box center [182, 267] width 78 height 14
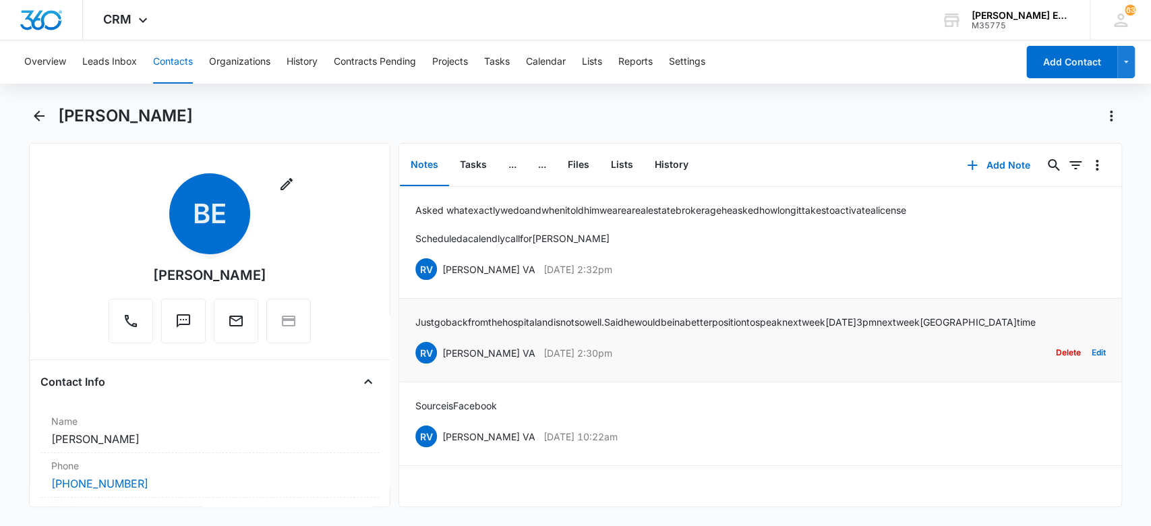
click at [567, 322] on p "Just go back from the hospital and is not so well. Said he would be in a better…" at bounding box center [725, 322] width 620 height 14
drag, startPoint x: 417, startPoint y: 208, endPoint x: 674, endPoint y: 226, distance: 257.5
click at [674, 226] on div "Asked what exactly we do and when i told him we are a real estate brokerage he …" at bounding box center [660, 224] width 491 height 42
copy p "Asked what exactly we do and w"
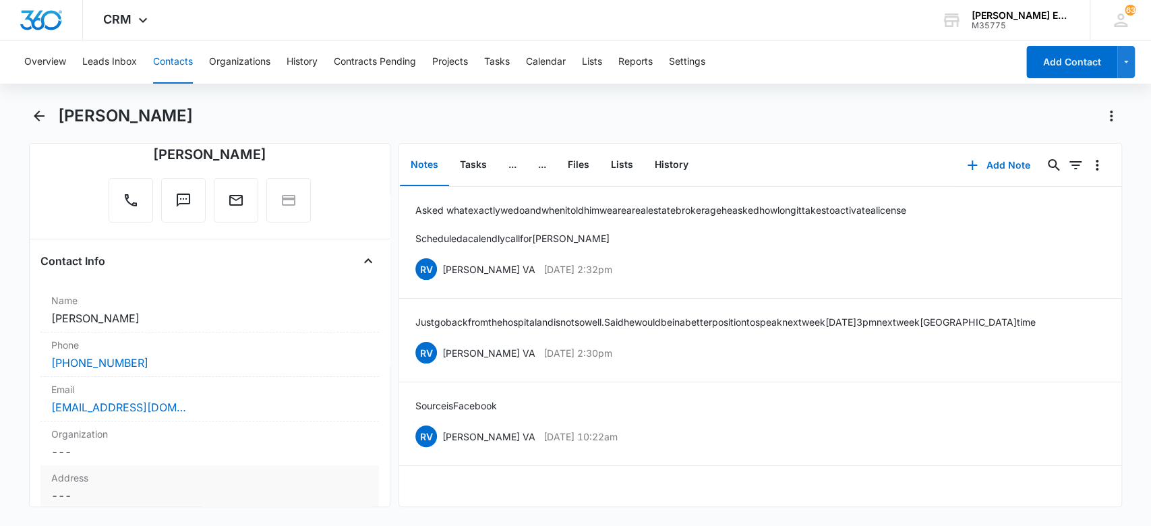
scroll to position [179, 0]
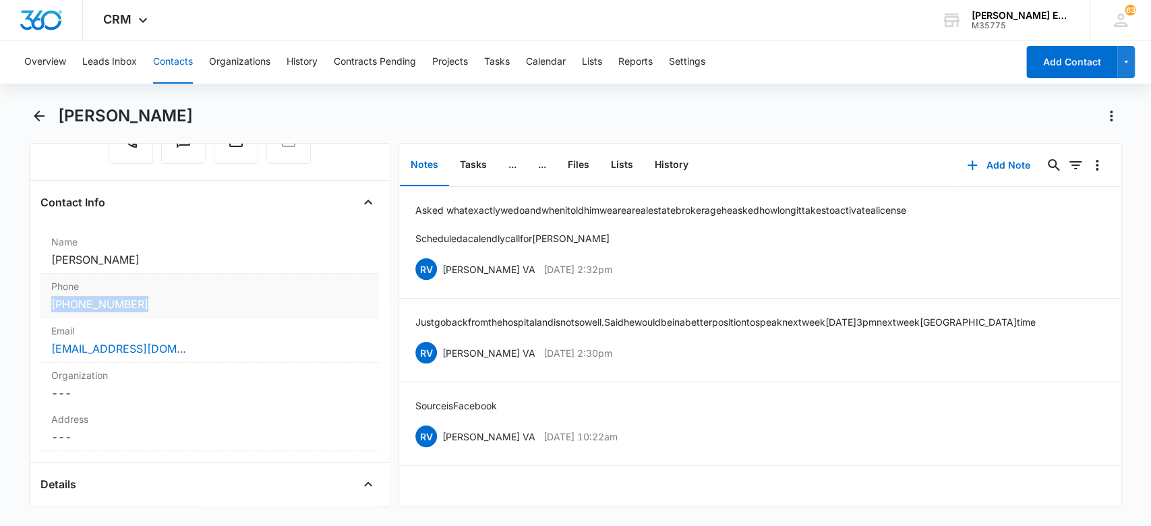
drag, startPoint x: 154, startPoint y: 303, endPoint x: 70, endPoint y: 307, distance: 84.4
click at [42, 307] on div "Phone Cancel Save Changes [PHONE_NUMBER]" at bounding box center [209, 296] width 339 height 44
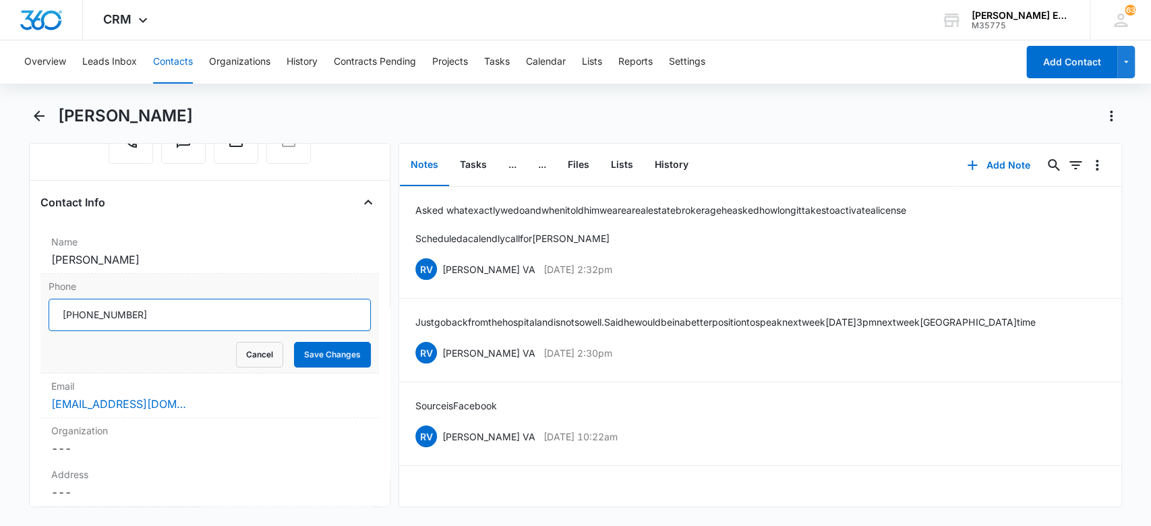
drag, startPoint x: 160, startPoint y: 320, endPoint x: 49, endPoint y: 310, distance: 112.4
click at [44, 310] on div "Phone Cancel Save Changes" at bounding box center [209, 324] width 339 height 100
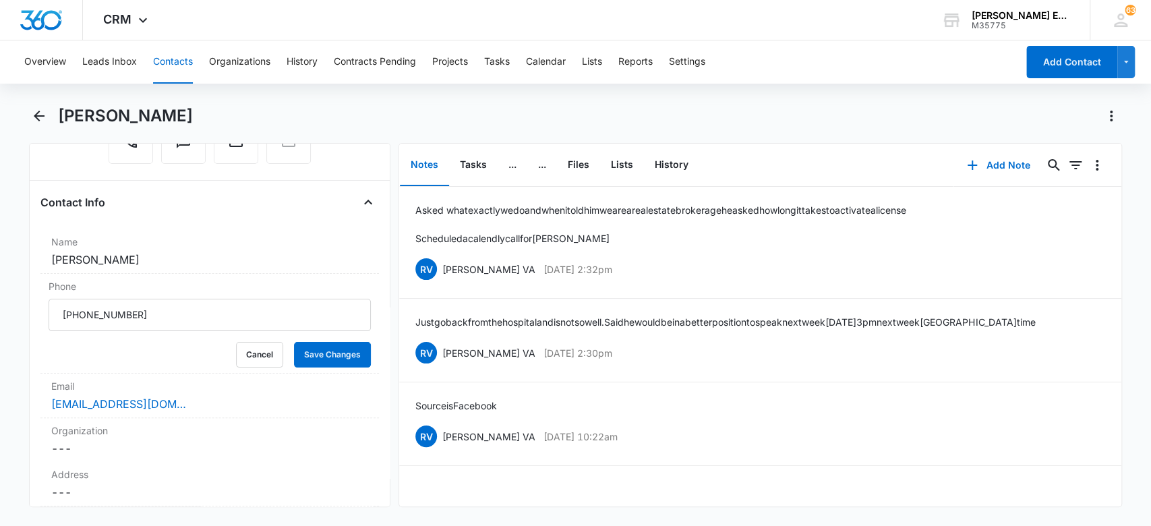
click at [178, 63] on button "Contacts" at bounding box center [173, 61] width 40 height 43
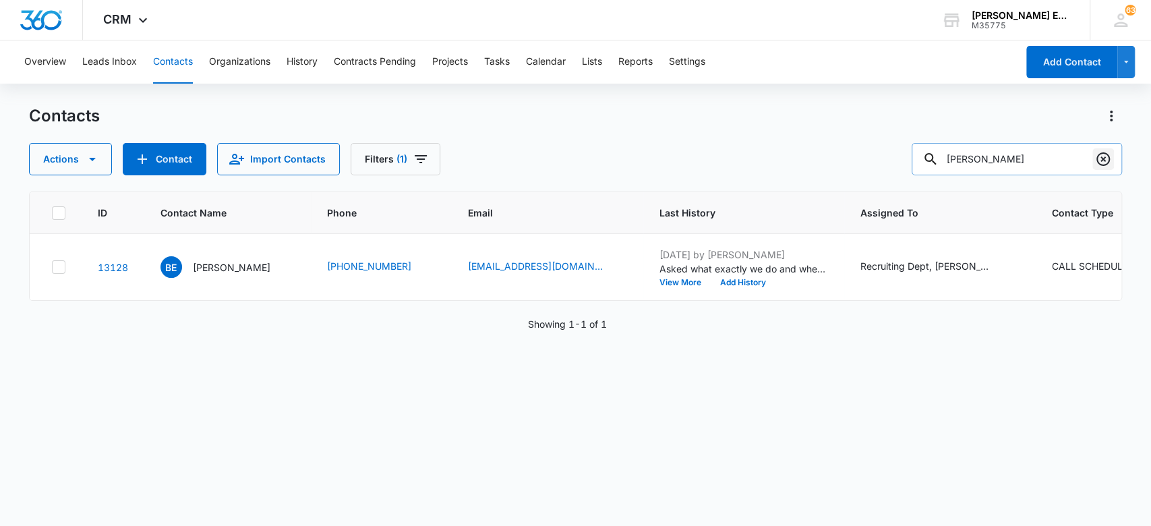
drag, startPoint x: 1101, startPoint y: 159, endPoint x: 611, endPoint y: 163, distance: 489.4
click at [1101, 159] on icon "Clear" at bounding box center [1103, 159] width 16 height 16
